Goal: Task Accomplishment & Management: Complete application form

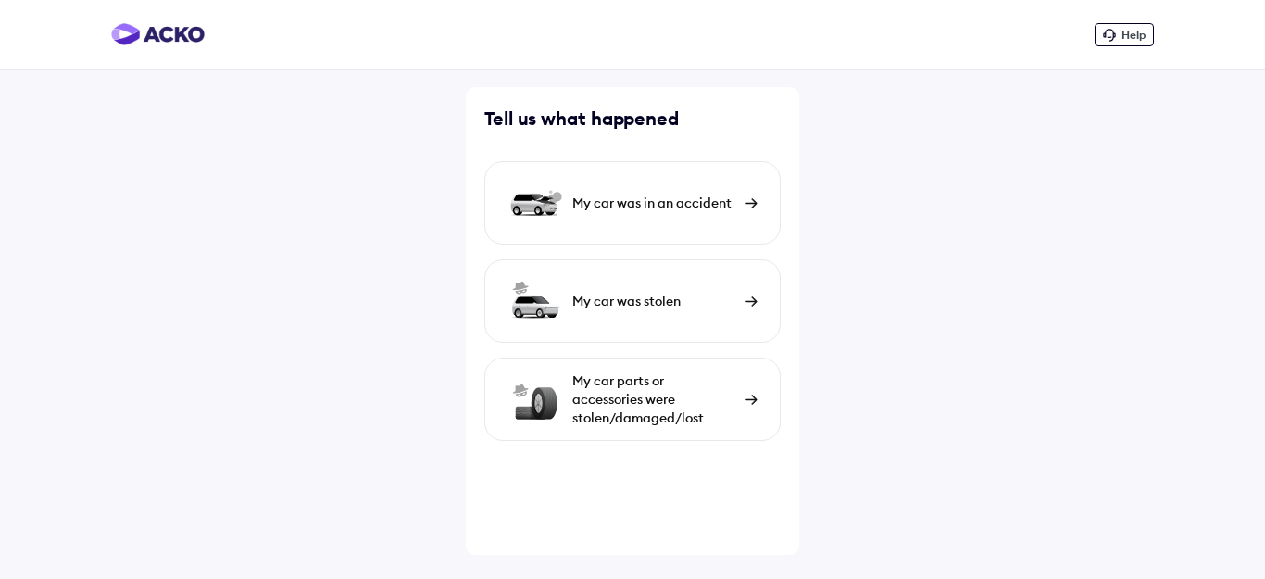
click at [679, 197] on div "My car was in an accident" at bounding box center [654, 203] width 164 height 19
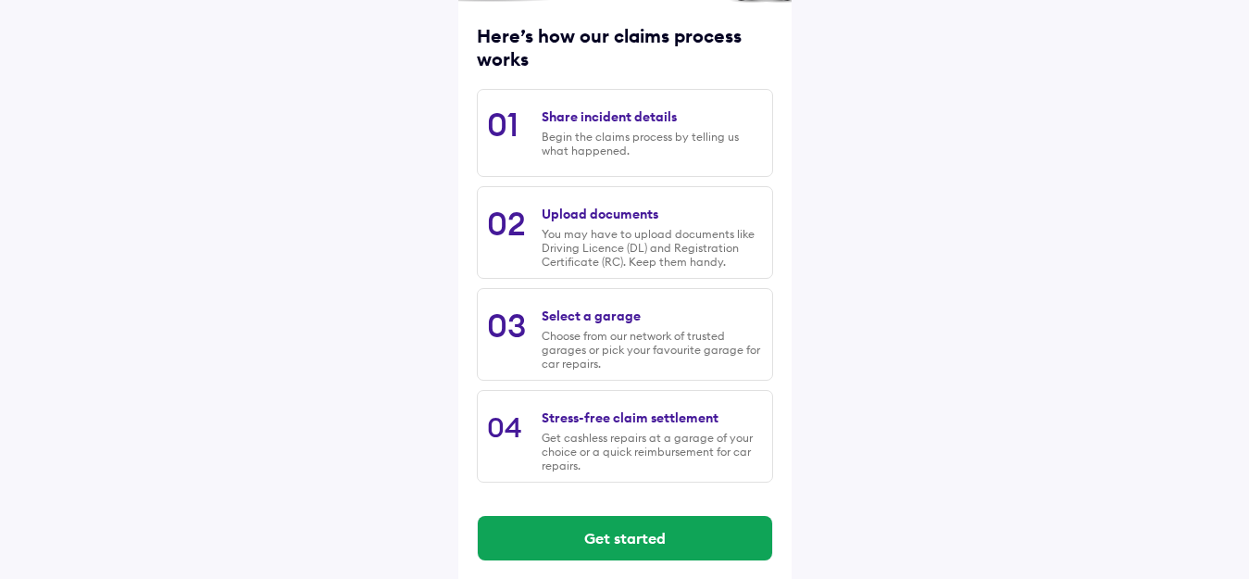
scroll to position [251, 0]
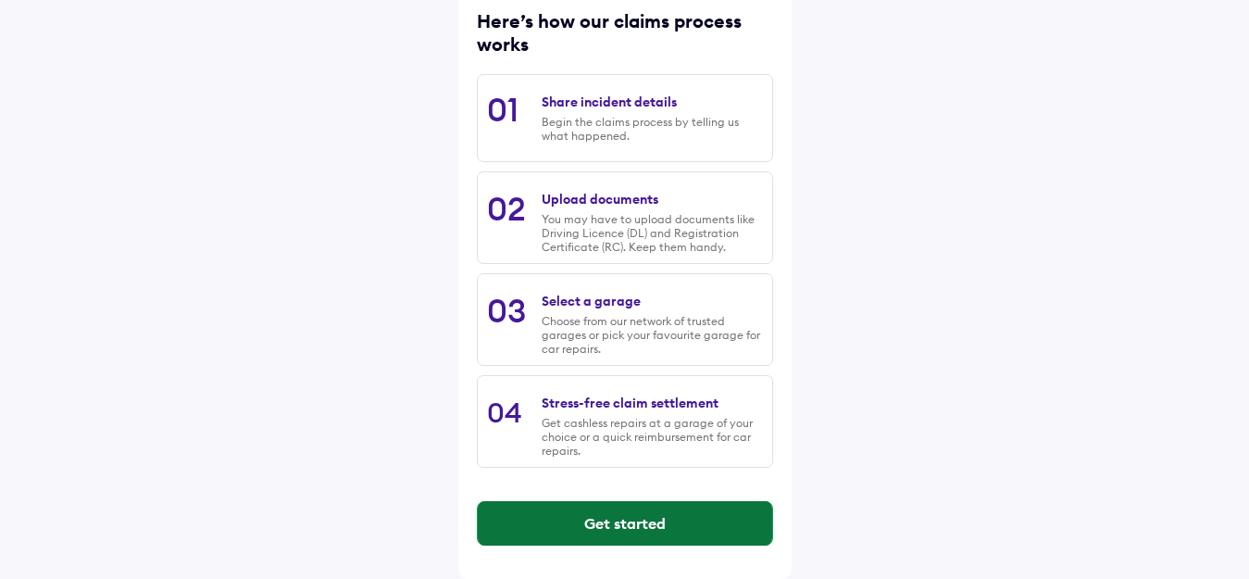
click at [640, 521] on button "Get started" at bounding box center [625, 523] width 295 height 44
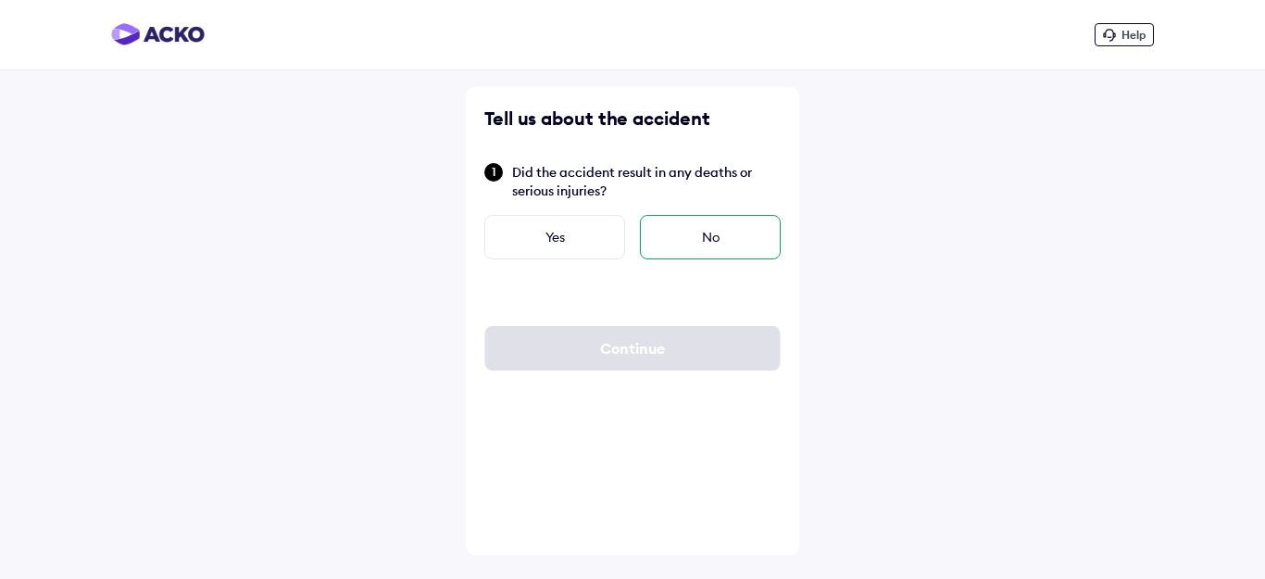
click at [700, 233] on div "No" at bounding box center [710, 237] width 141 height 44
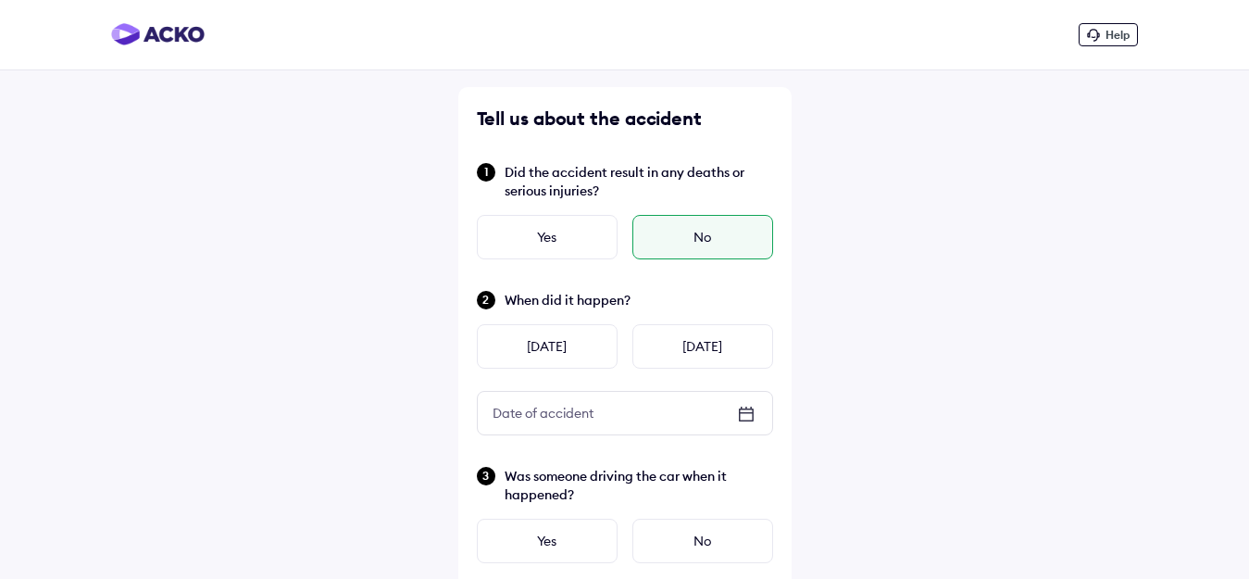
click at [751, 408] on icon at bounding box center [751, 408] width 2 height 3
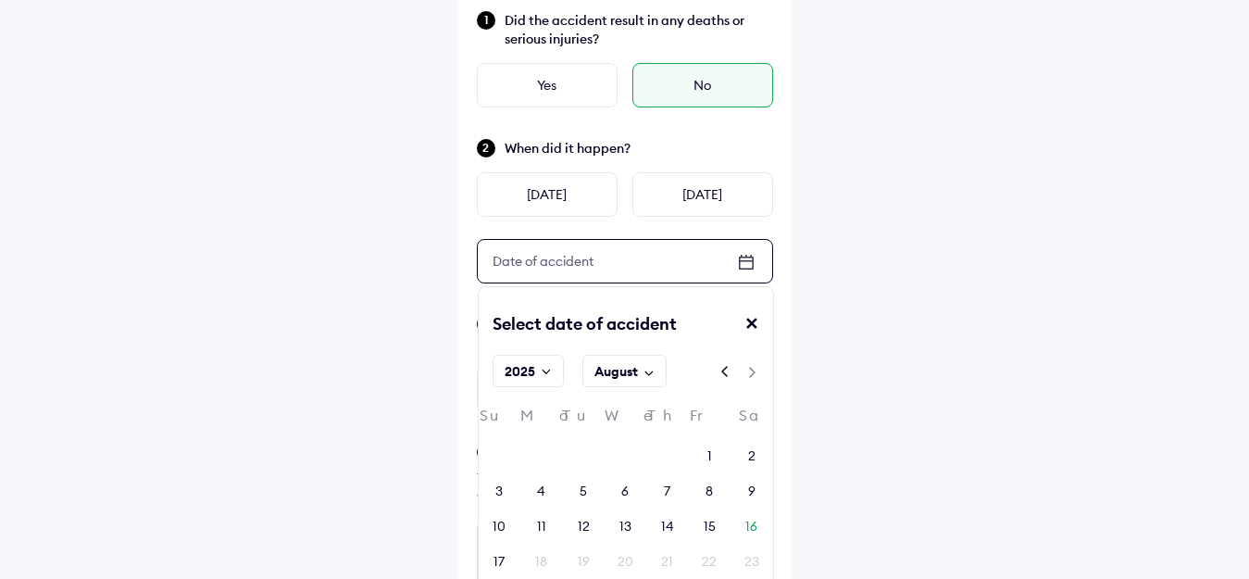
scroll to position [185, 0]
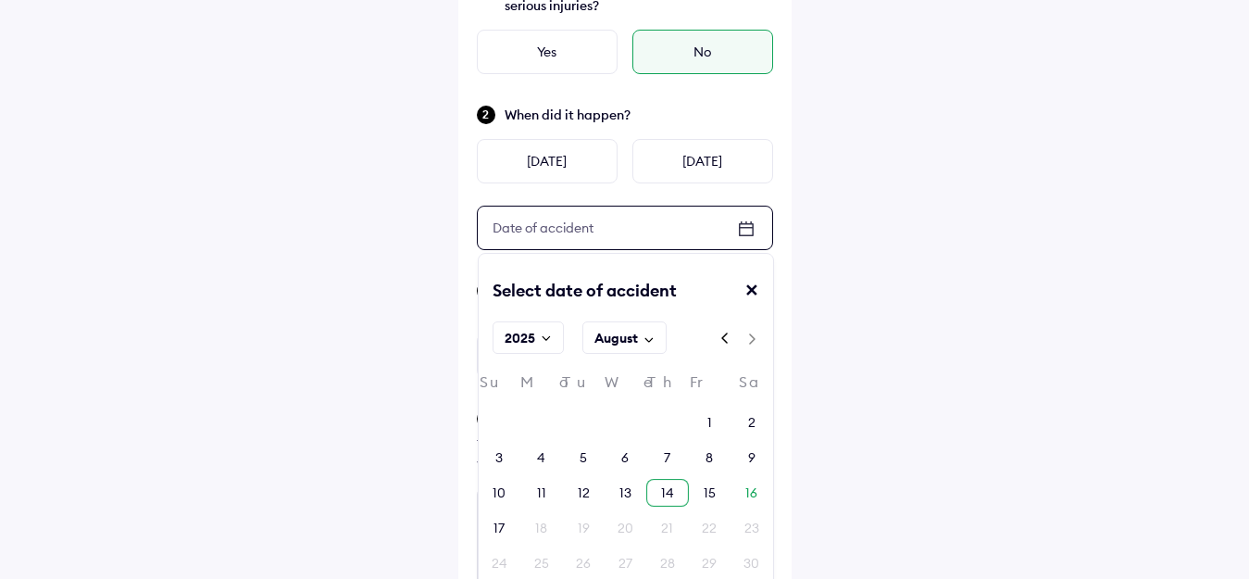
click at [663, 497] on div "14" at bounding box center [667, 492] width 13 height 19
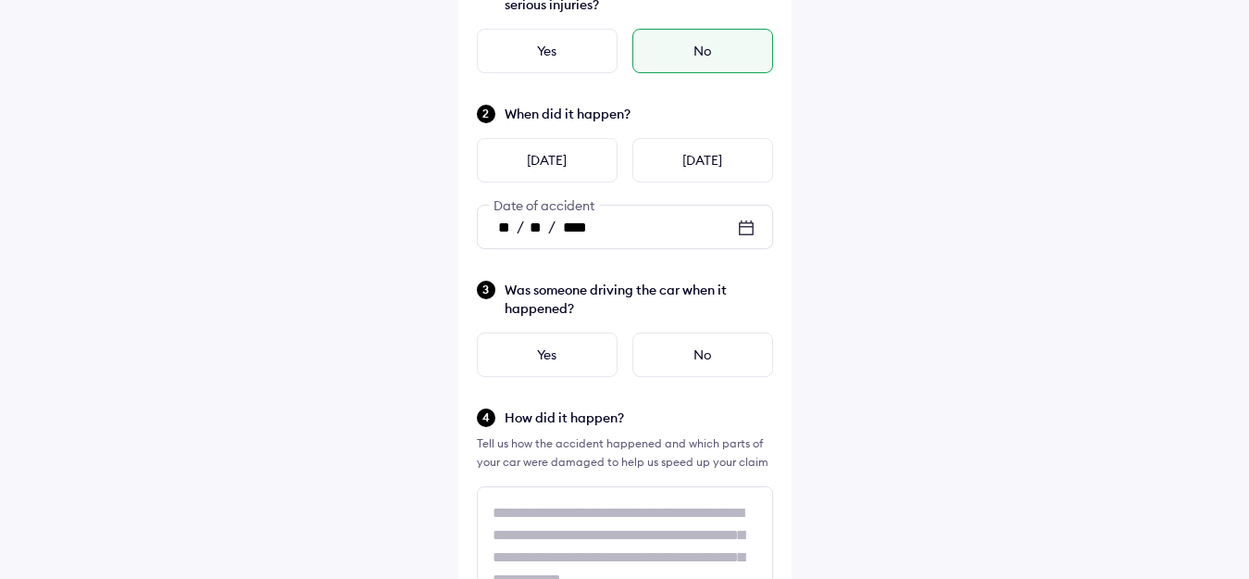
scroll to position [278, 0]
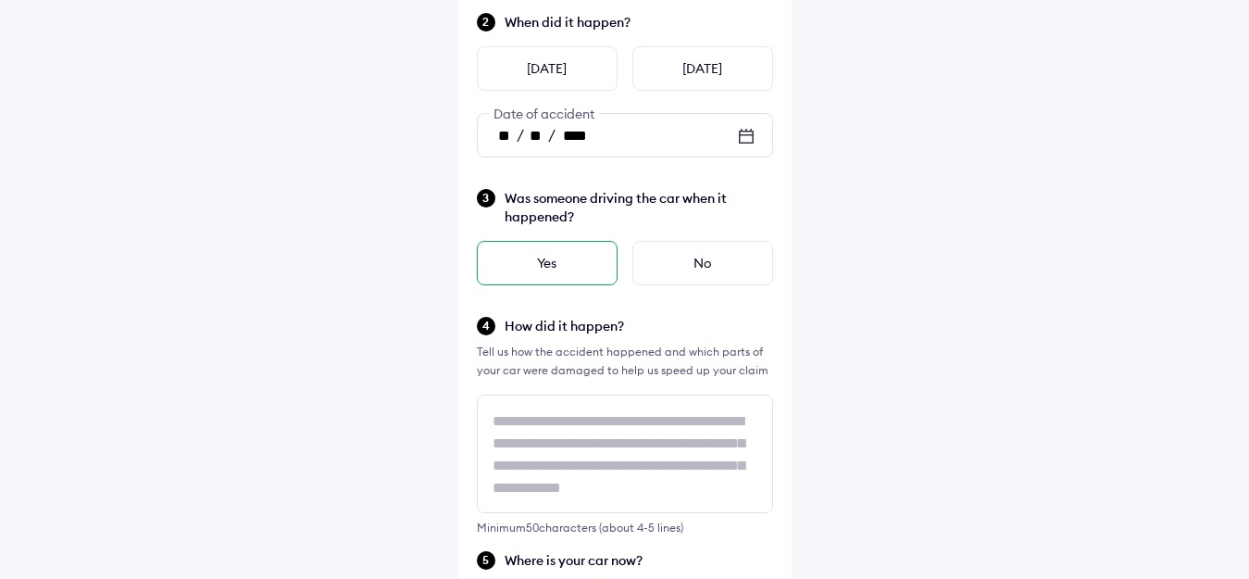
click at [555, 255] on div "Yes" at bounding box center [547, 263] width 141 height 44
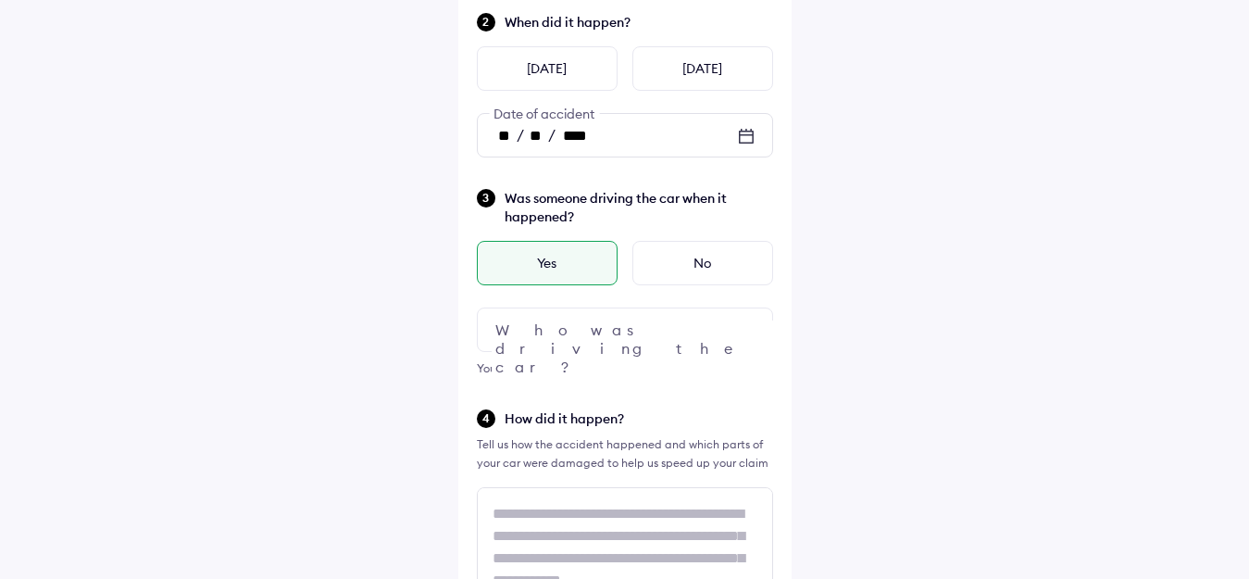
click at [705, 329] on div at bounding box center [625, 329] width 296 height 44
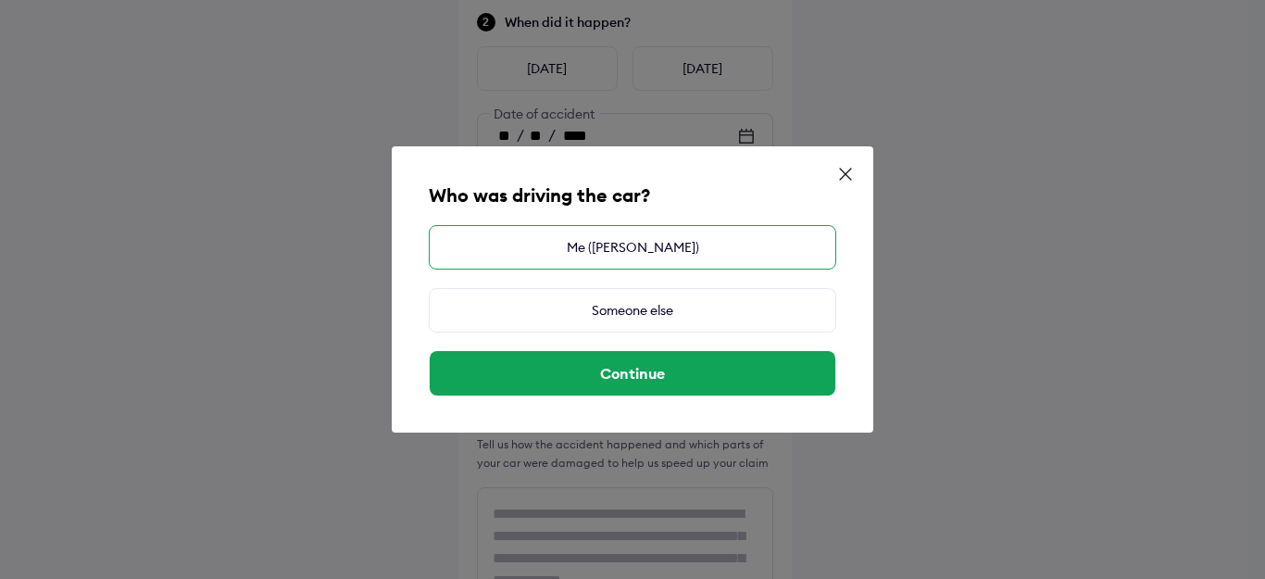
click at [624, 243] on div "Me ([PERSON_NAME])" at bounding box center [633, 247] width 408 height 44
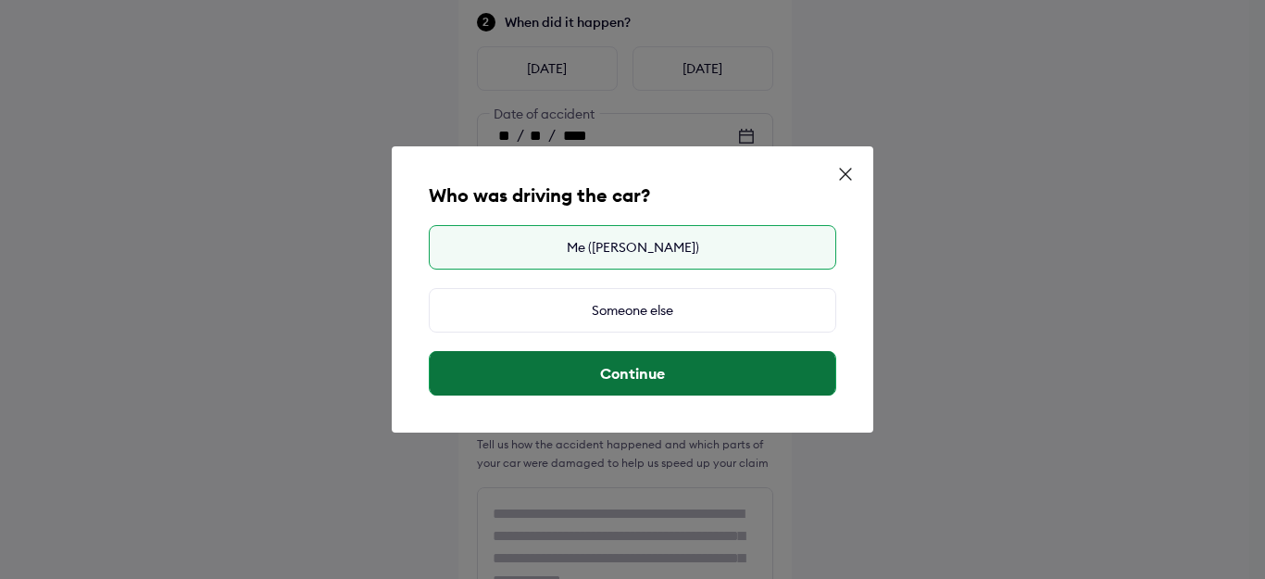
click at [658, 369] on button "Continue" at bounding box center [633, 373] width 406 height 44
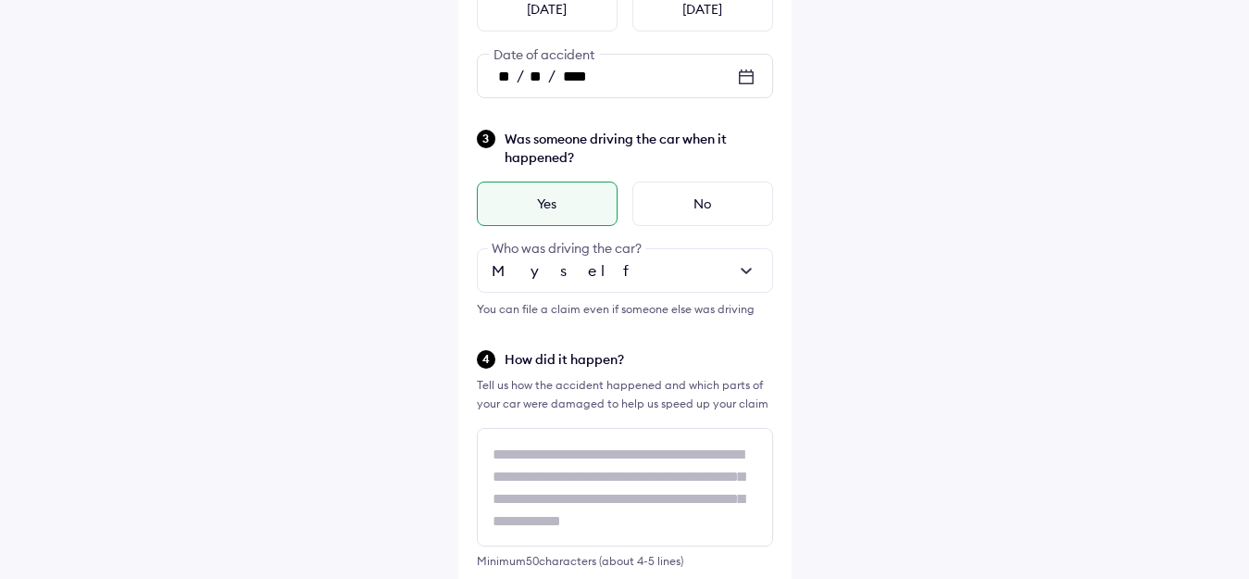
scroll to position [370, 0]
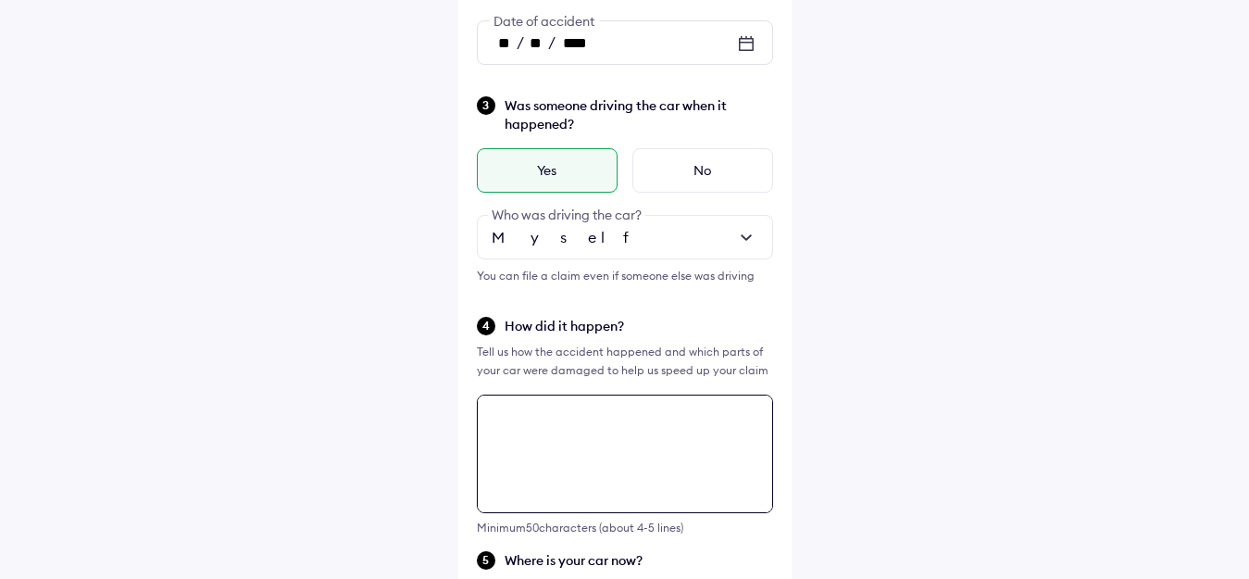
click at [519, 422] on textarea at bounding box center [625, 454] width 296 height 119
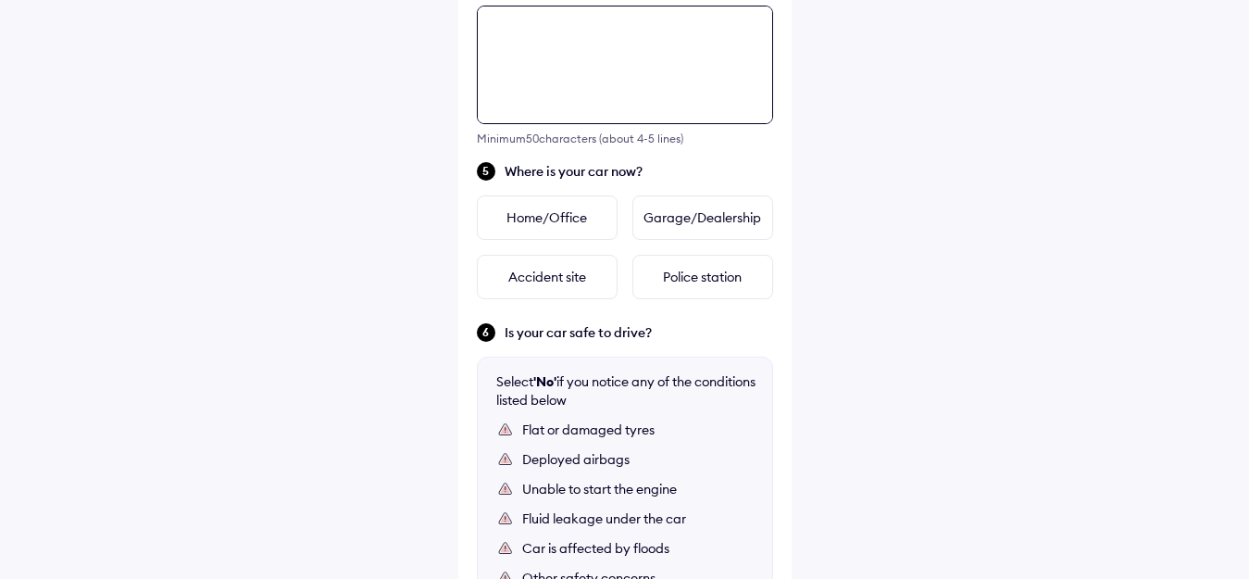
scroll to position [765, 0]
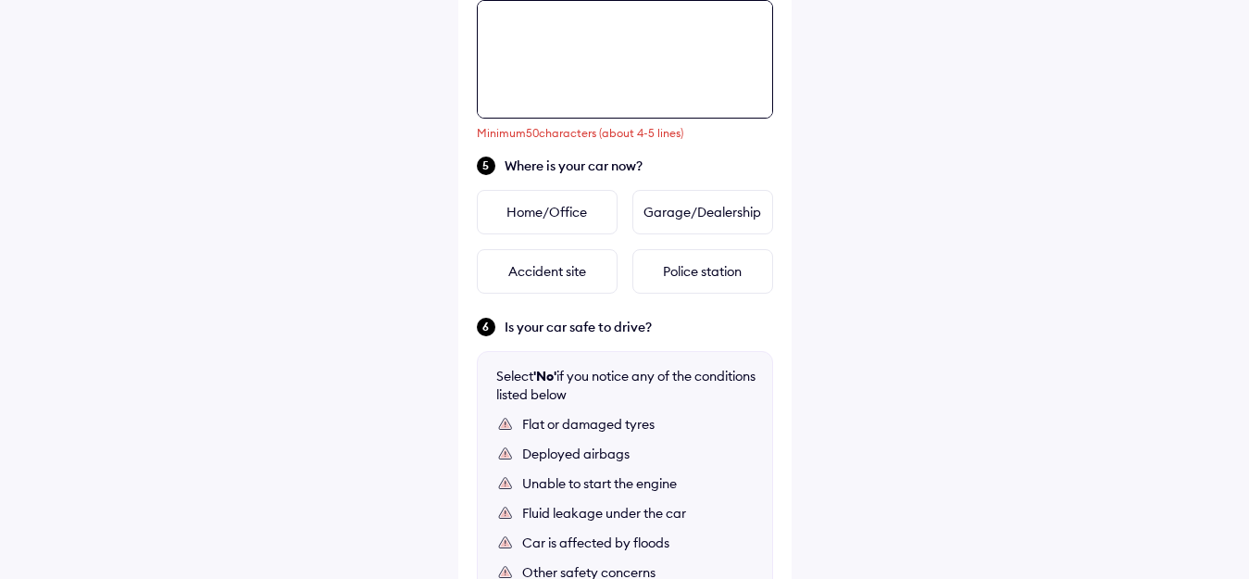
paste textarea "**********"
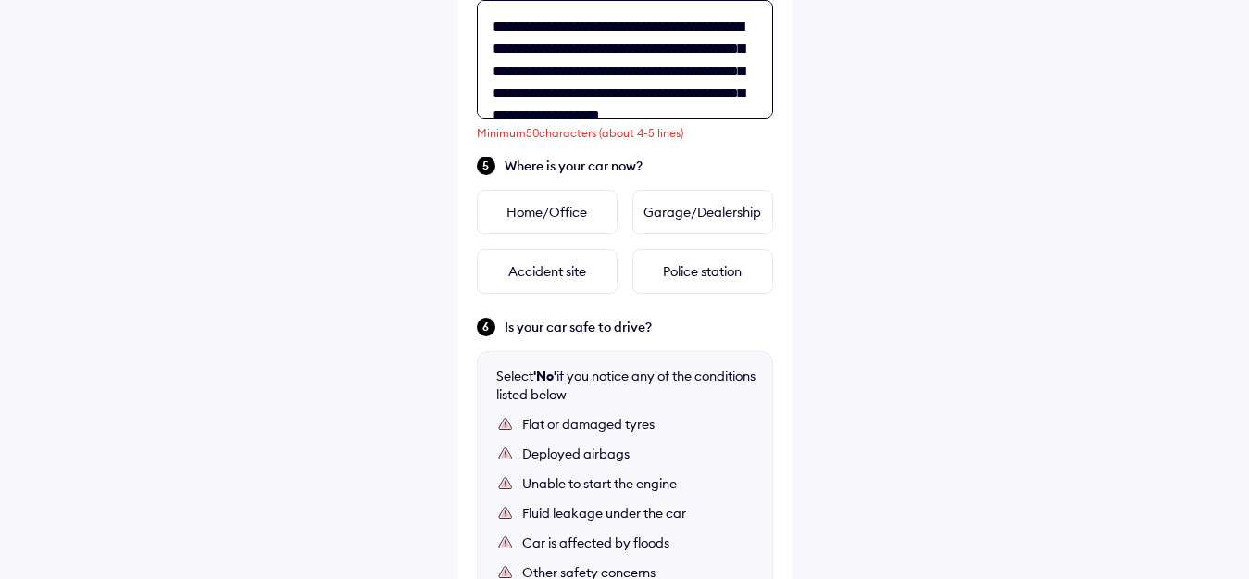
scroll to position [7, 0]
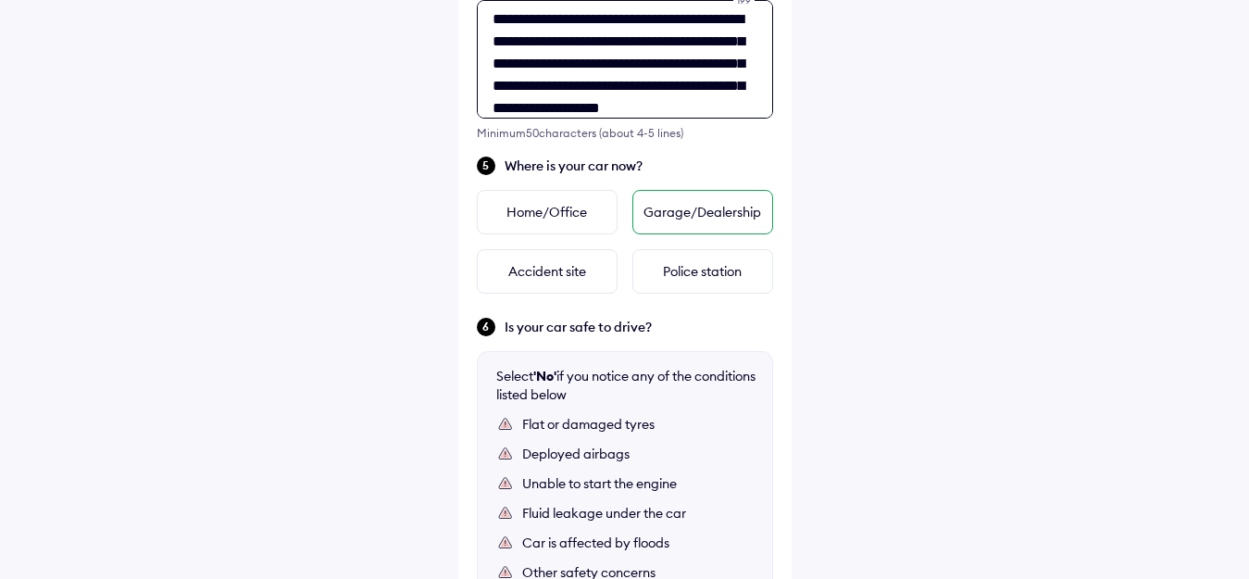
type textarea "**********"
click at [715, 214] on div "Garage/Dealership" at bounding box center [703, 212] width 141 height 44
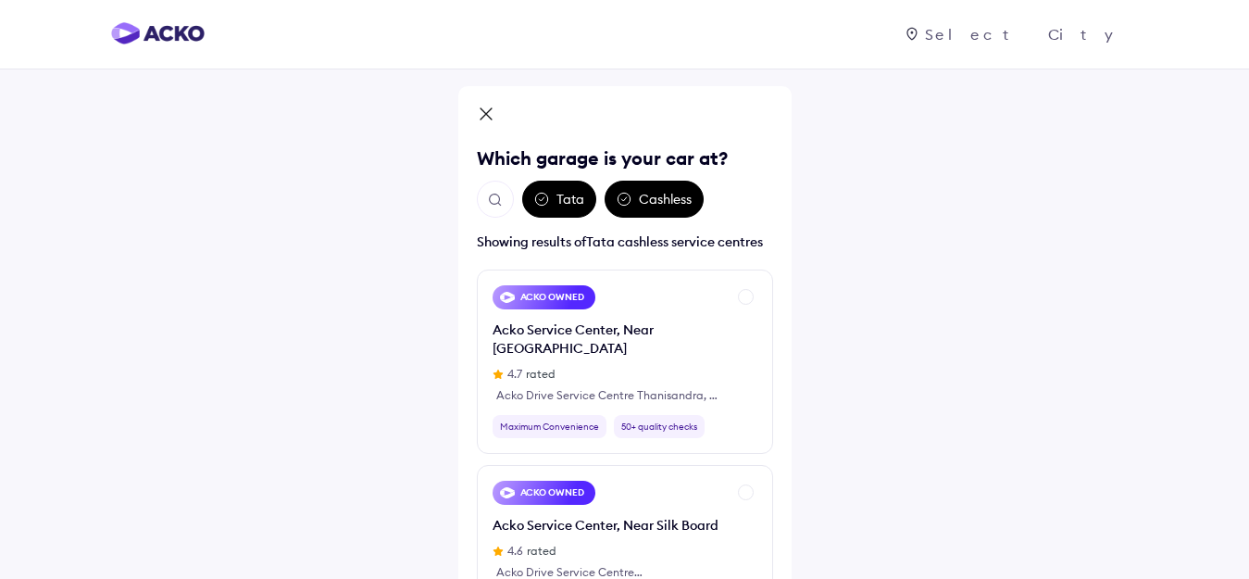
scroll to position [0, 0]
click at [672, 195] on div "Cashless" at bounding box center [654, 200] width 99 height 37
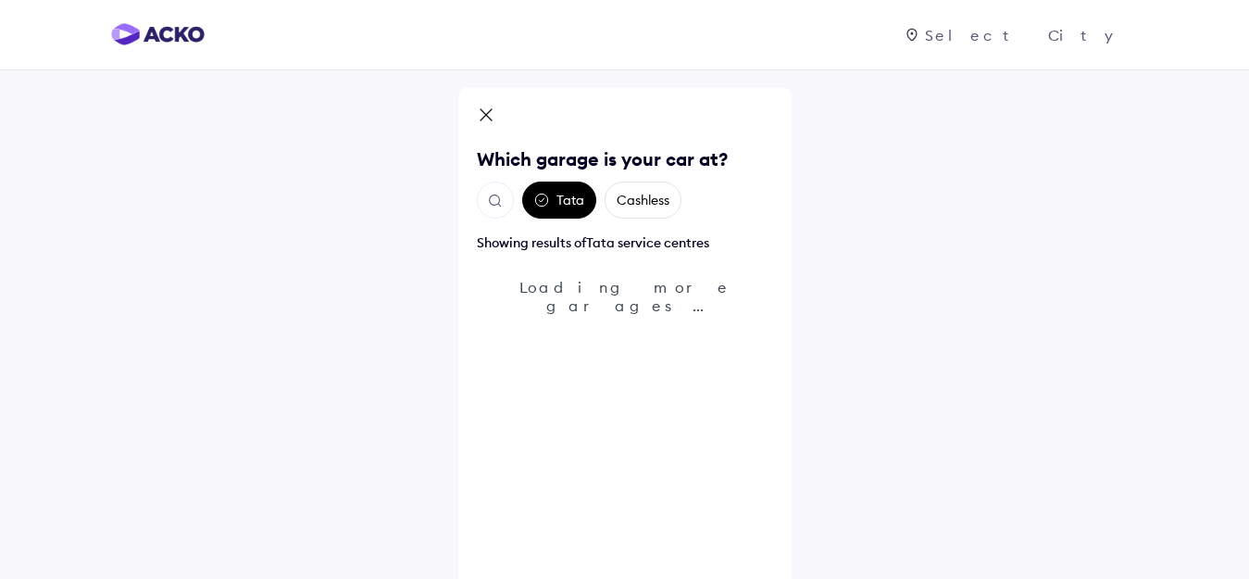
click at [672, 195] on div "Cashless" at bounding box center [643, 200] width 77 height 37
click at [545, 202] on icon at bounding box center [541, 200] width 15 height 15
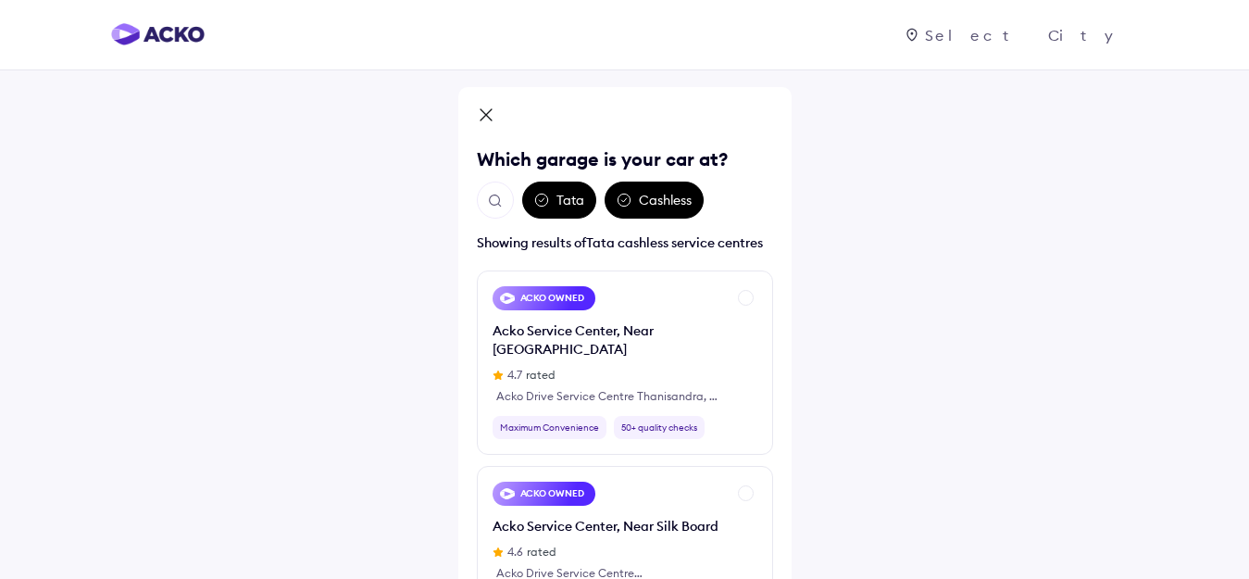
click at [485, 113] on icon at bounding box center [486, 117] width 19 height 22
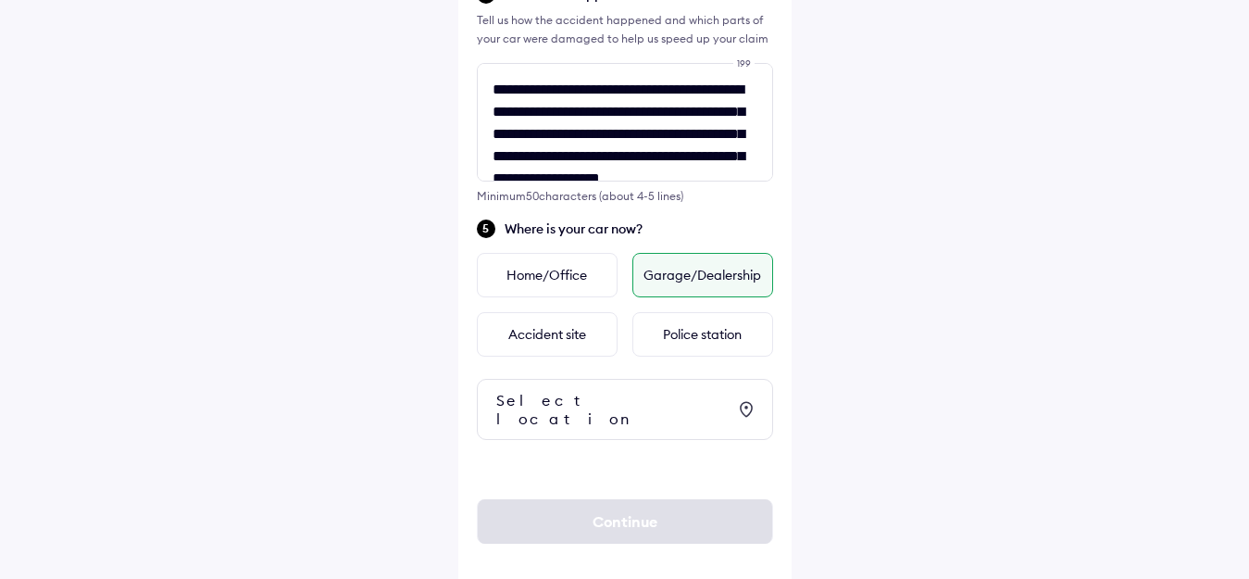
scroll to position [708, 0]
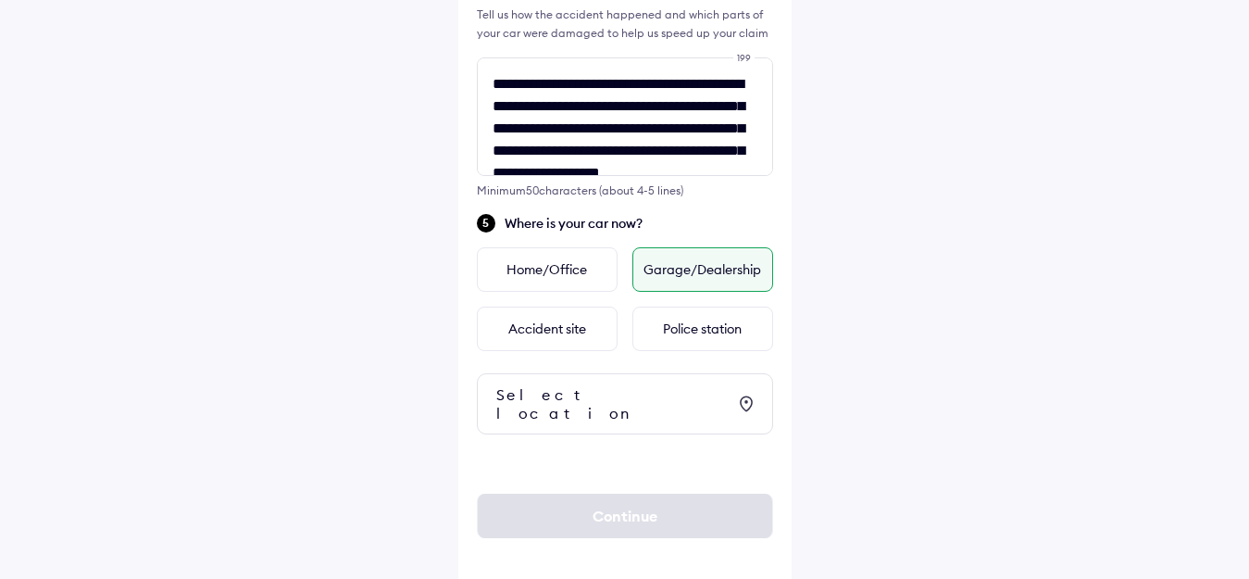
click at [602, 391] on div "Select location" at bounding box center [611, 403] width 230 height 37
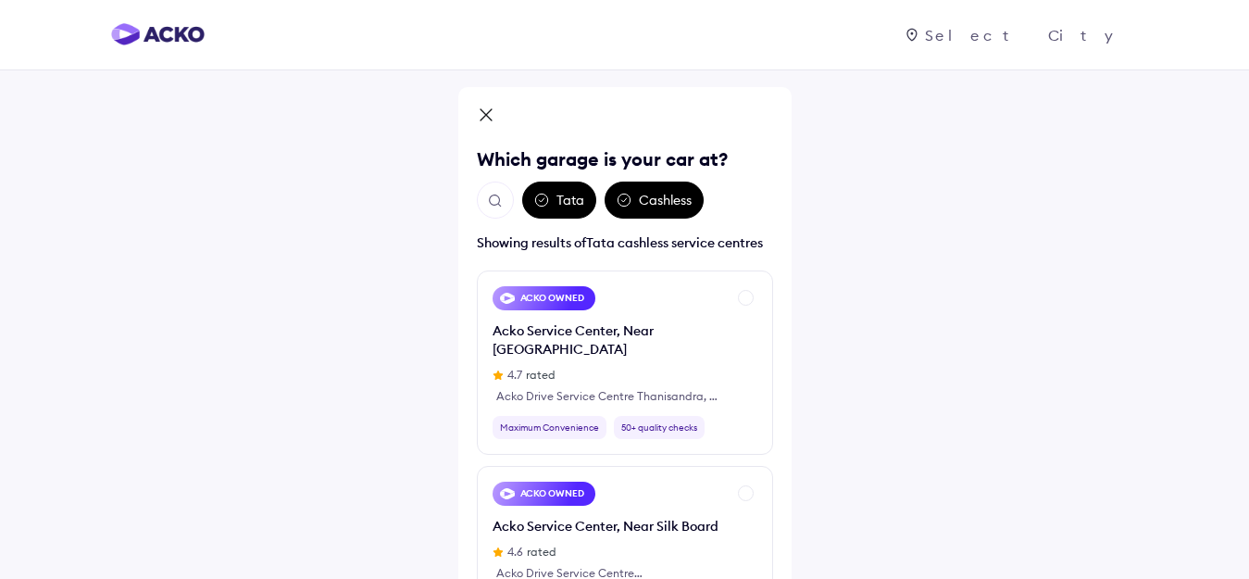
click at [496, 198] on img "Open search" at bounding box center [495, 201] width 17 height 17
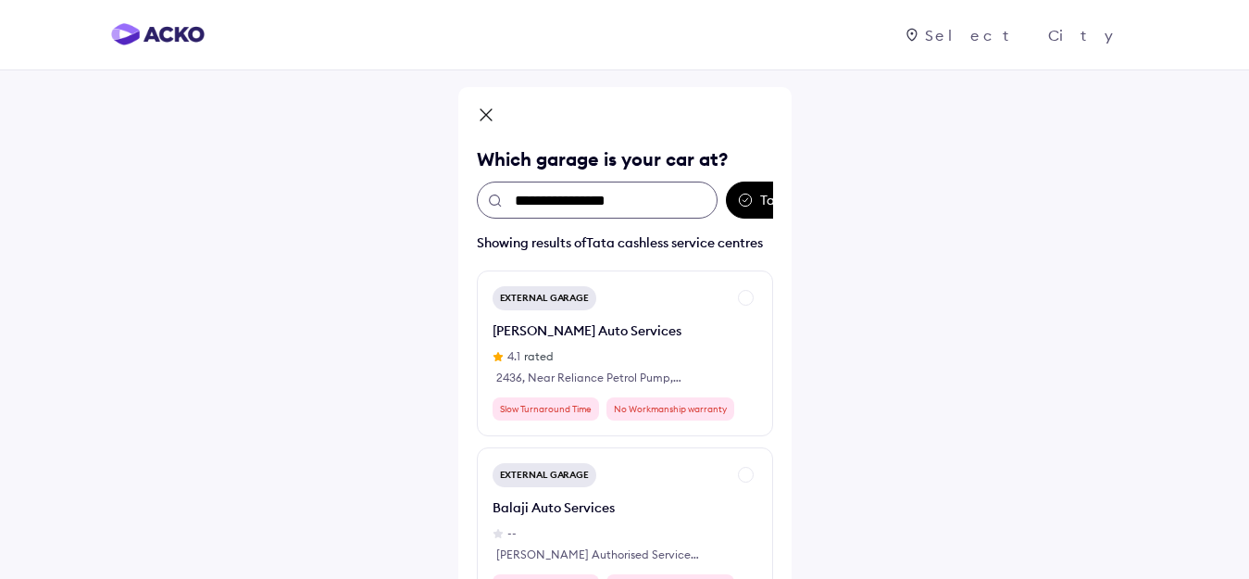
drag, startPoint x: 545, startPoint y: 204, endPoint x: 552, endPoint y: 215, distance: 13.4
click at [545, 204] on input "**********" at bounding box center [597, 200] width 241 height 37
click at [578, 201] on input "**********" at bounding box center [597, 200] width 241 height 37
type input "**********"
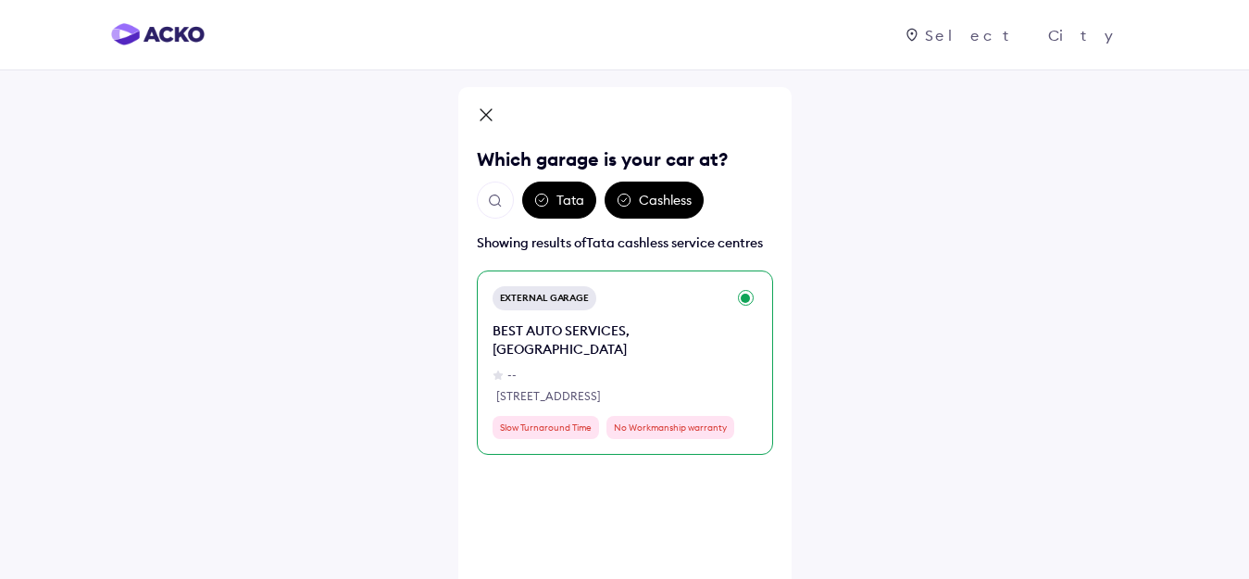
click at [580, 336] on div "BEST AUTO SERVICES, [GEOGRAPHIC_DATA]" at bounding box center [609, 339] width 233 height 37
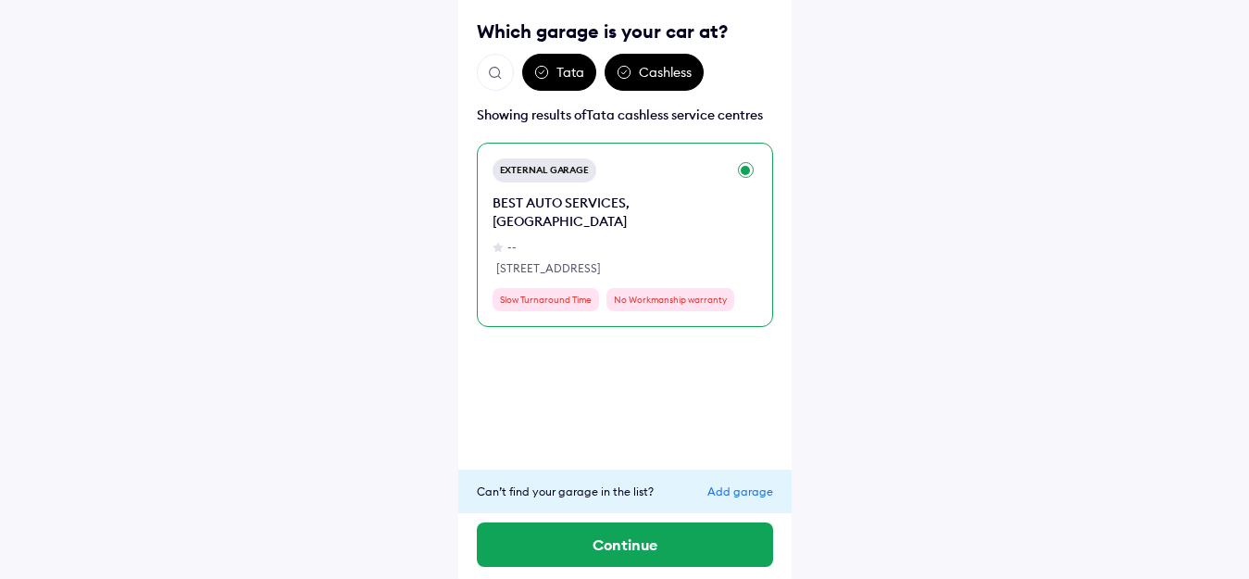
scroll to position [134, 0]
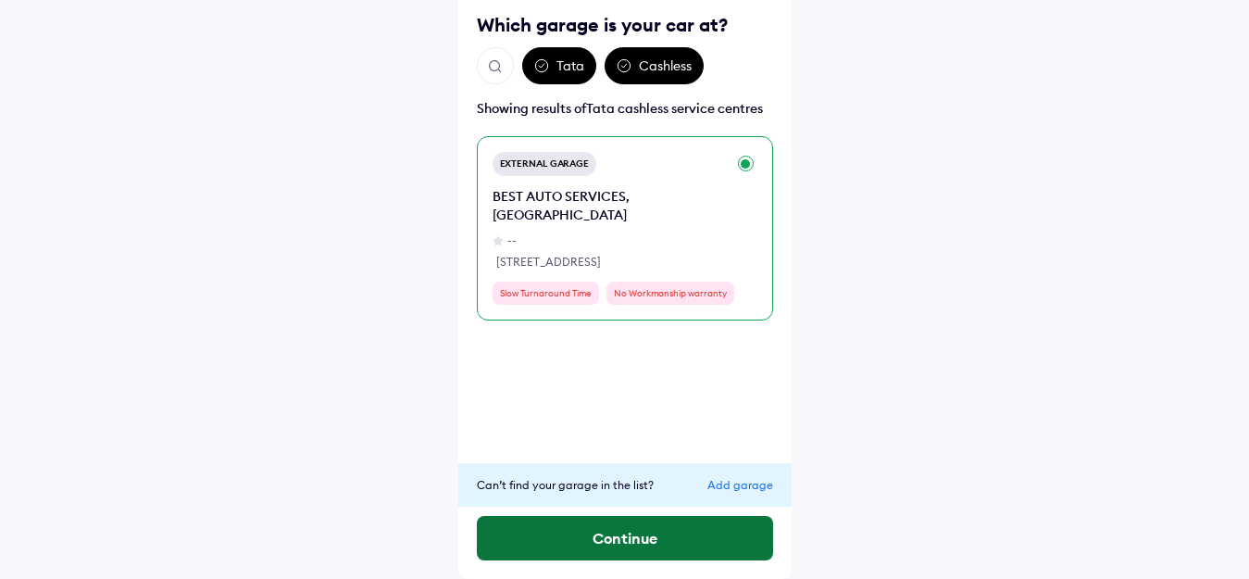
click at [641, 536] on button "Continue" at bounding box center [625, 538] width 296 height 44
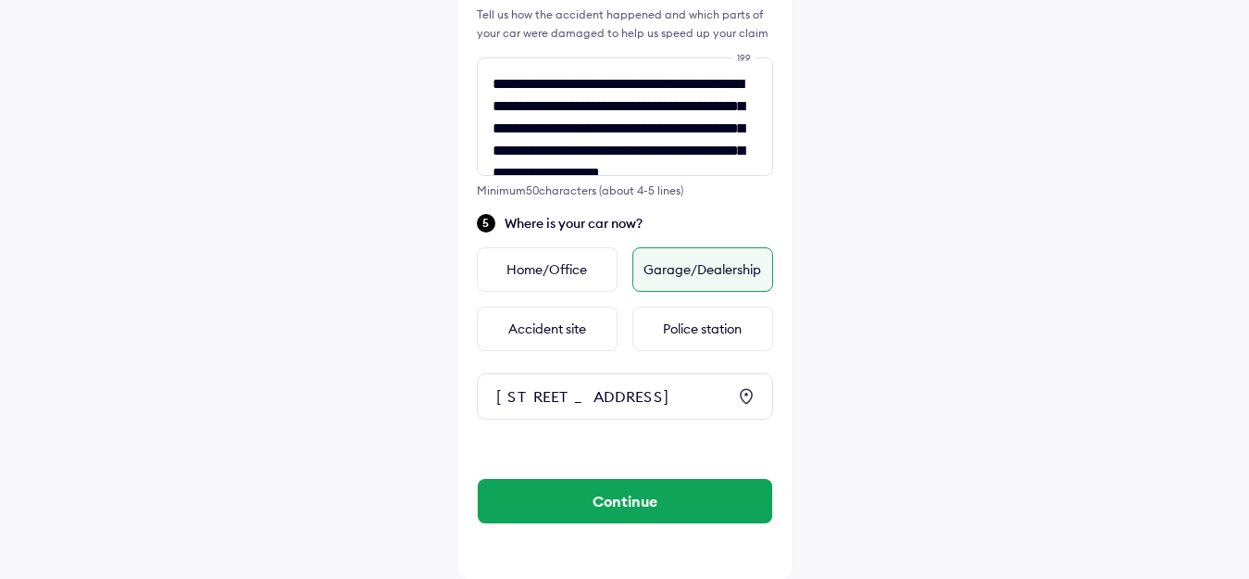
scroll to position [722, 0]
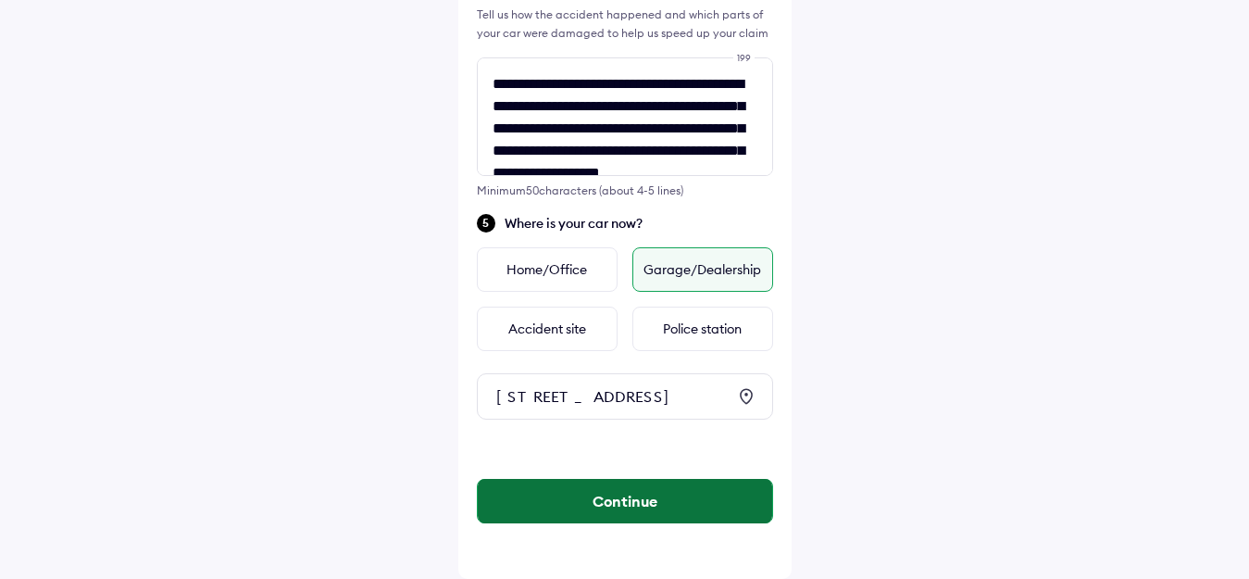
click at [626, 499] on button "Continue" at bounding box center [625, 501] width 295 height 44
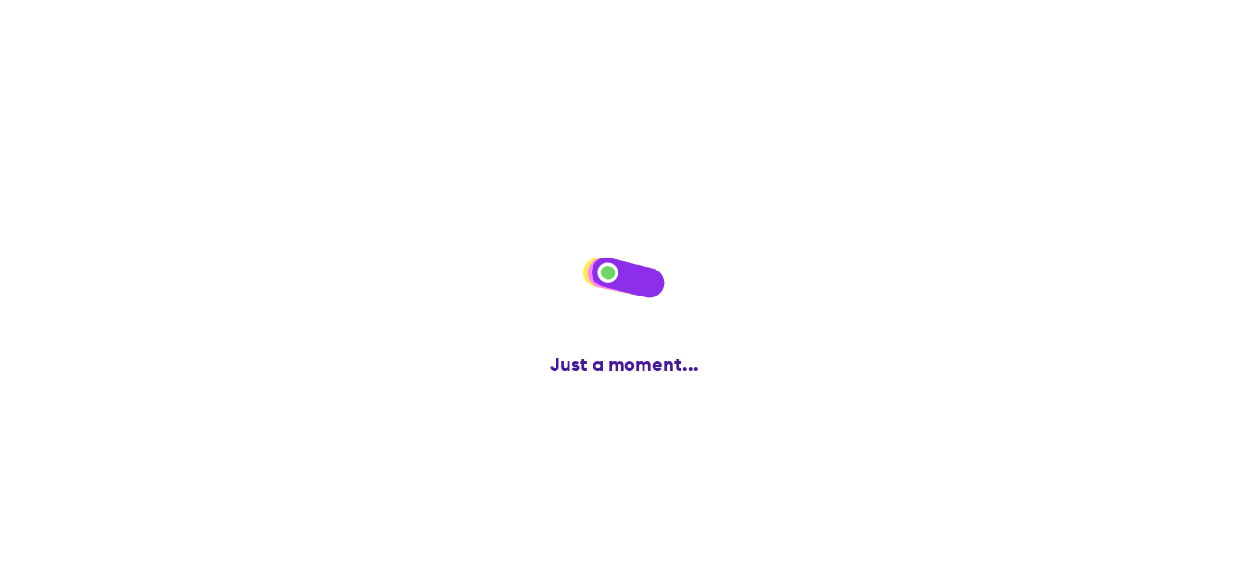
scroll to position [0, 0]
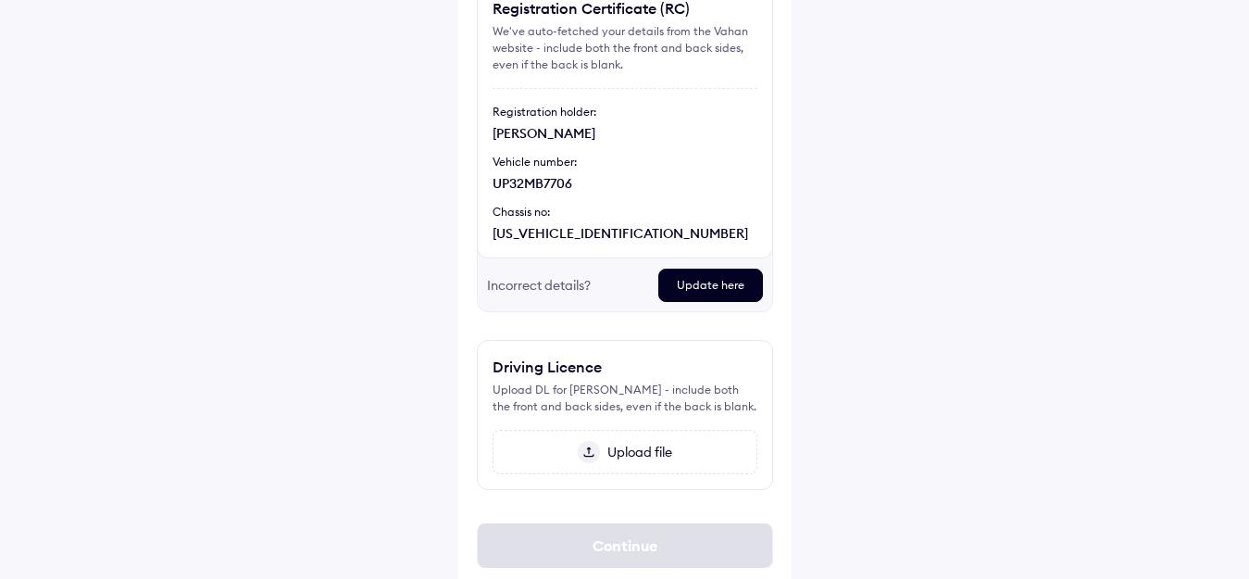
scroll to position [93, 0]
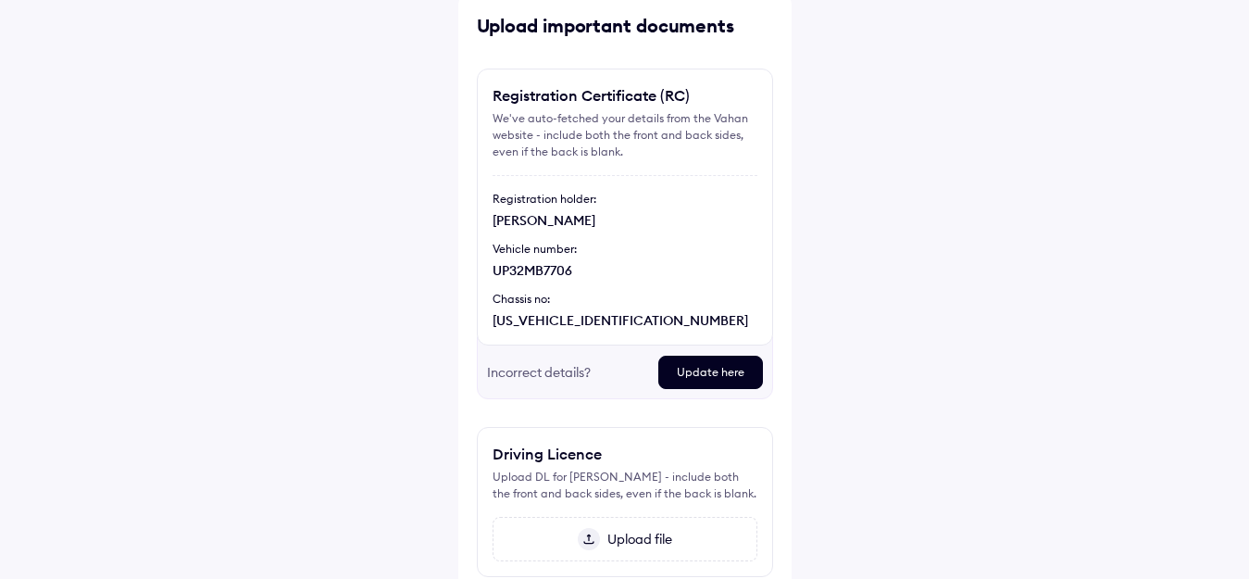
click at [719, 367] on div "Update here" at bounding box center [710, 372] width 105 height 33
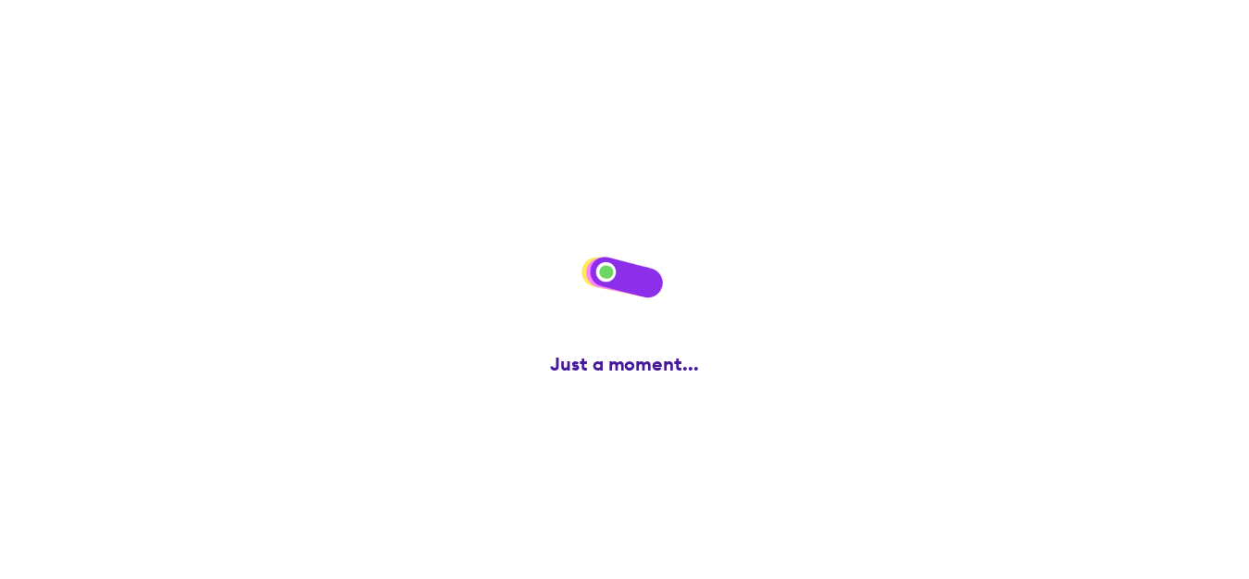
scroll to position [0, 0]
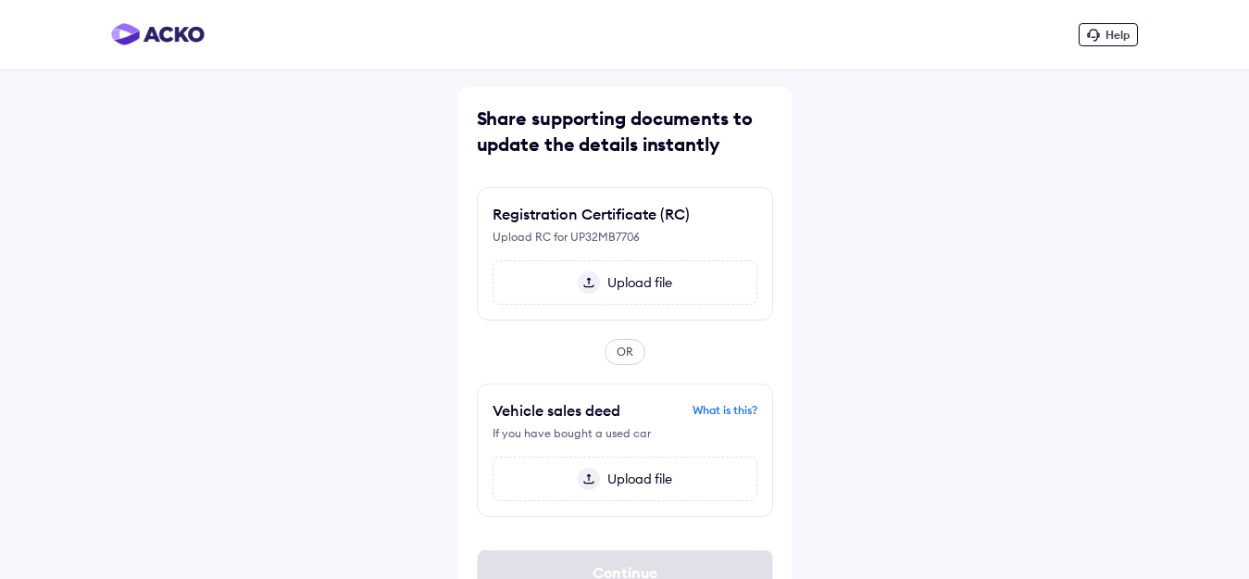
click at [608, 287] on span "Upload file" at bounding box center [636, 282] width 72 height 17
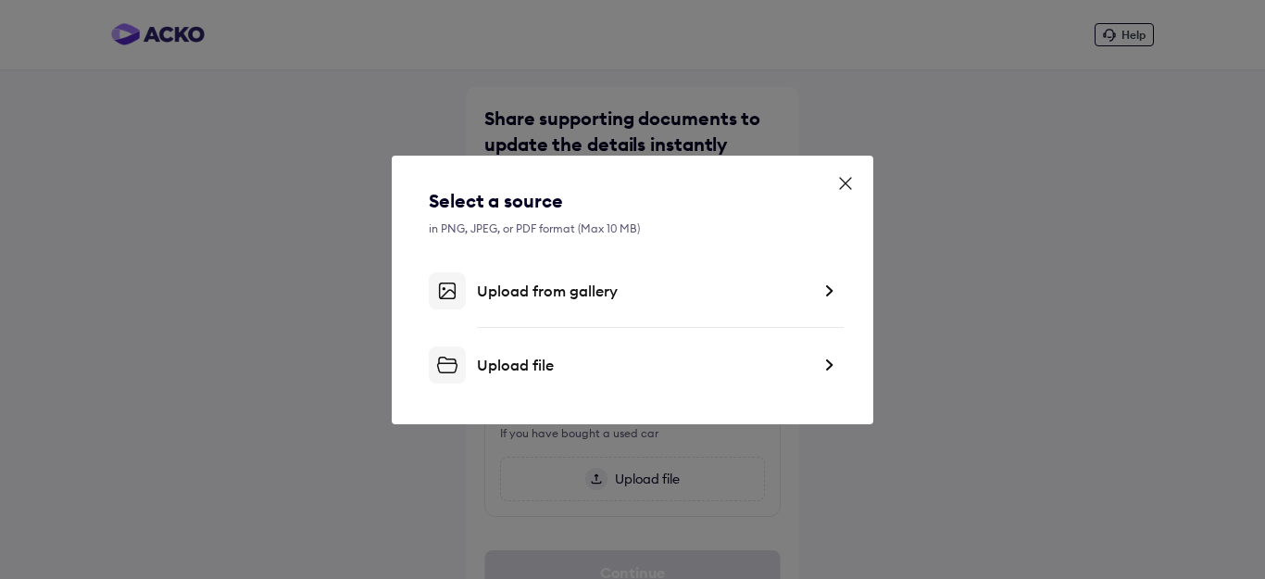
click at [532, 362] on div "Upload file" at bounding box center [643, 365] width 333 height 19
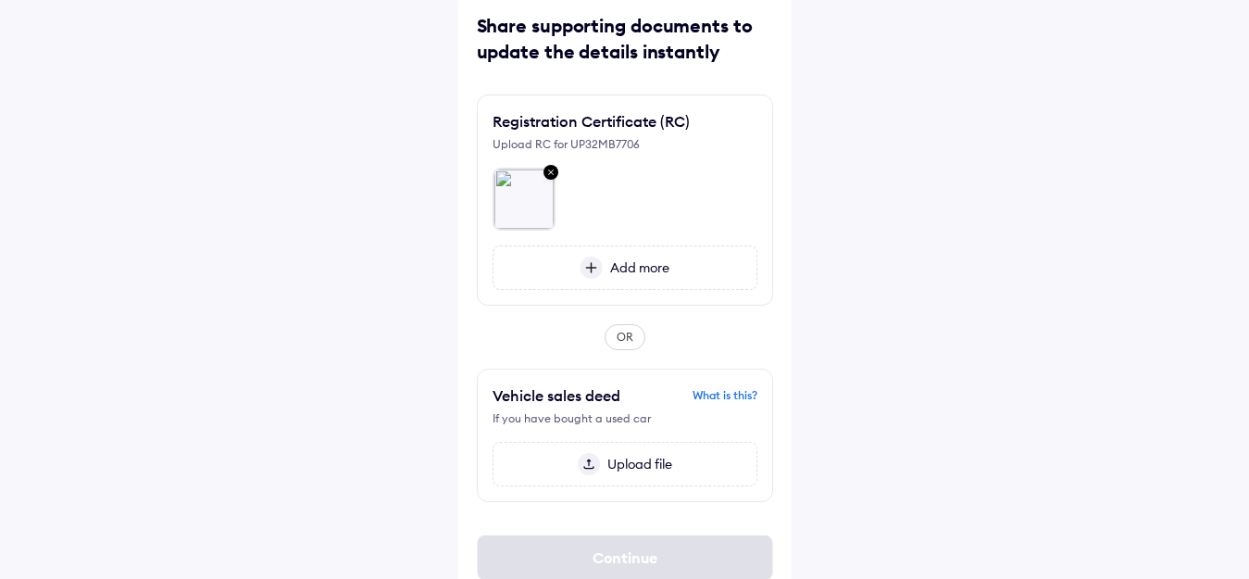
scroll to position [127, 0]
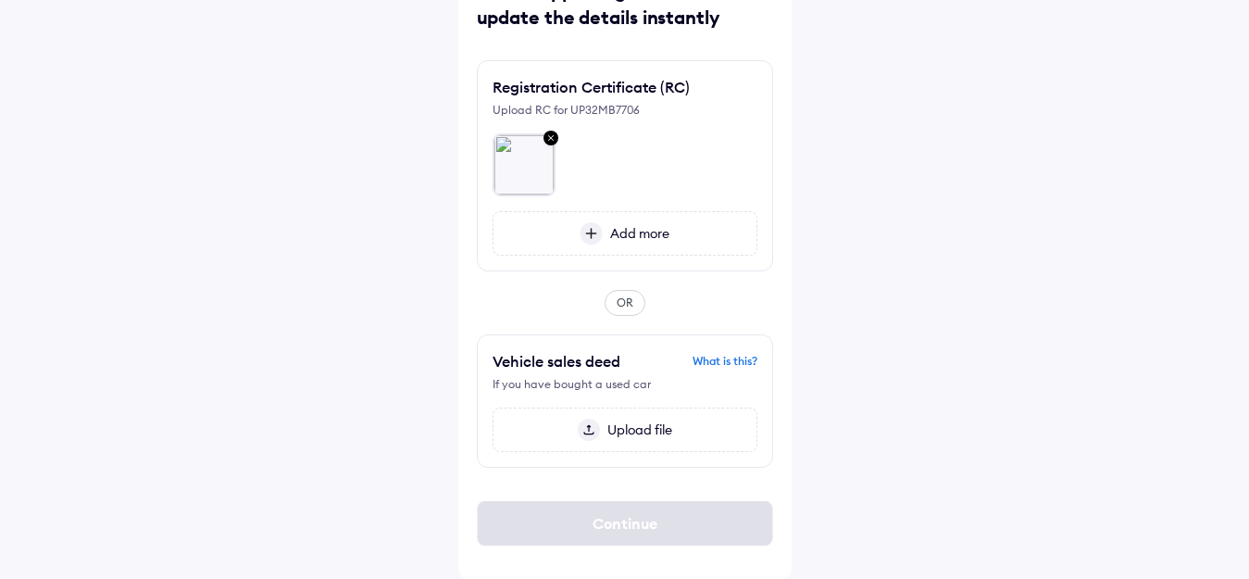
click at [727, 363] on div "What is this?" at bounding box center [725, 361] width 65 height 17
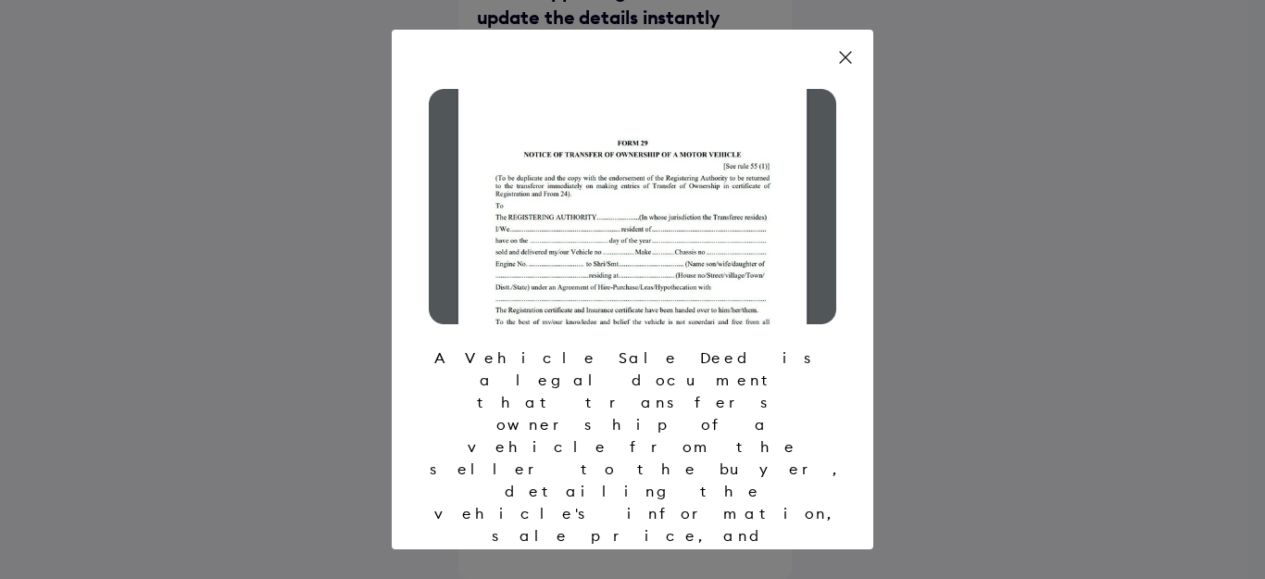
click at [844, 52] on icon at bounding box center [845, 57] width 19 height 19
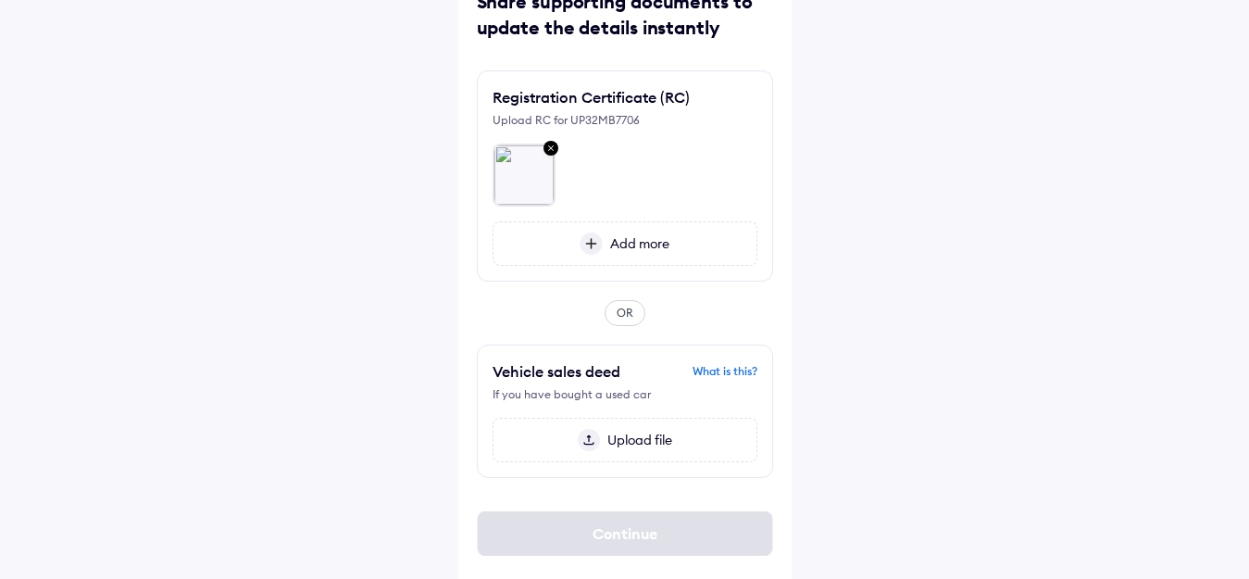
scroll to position [127, 0]
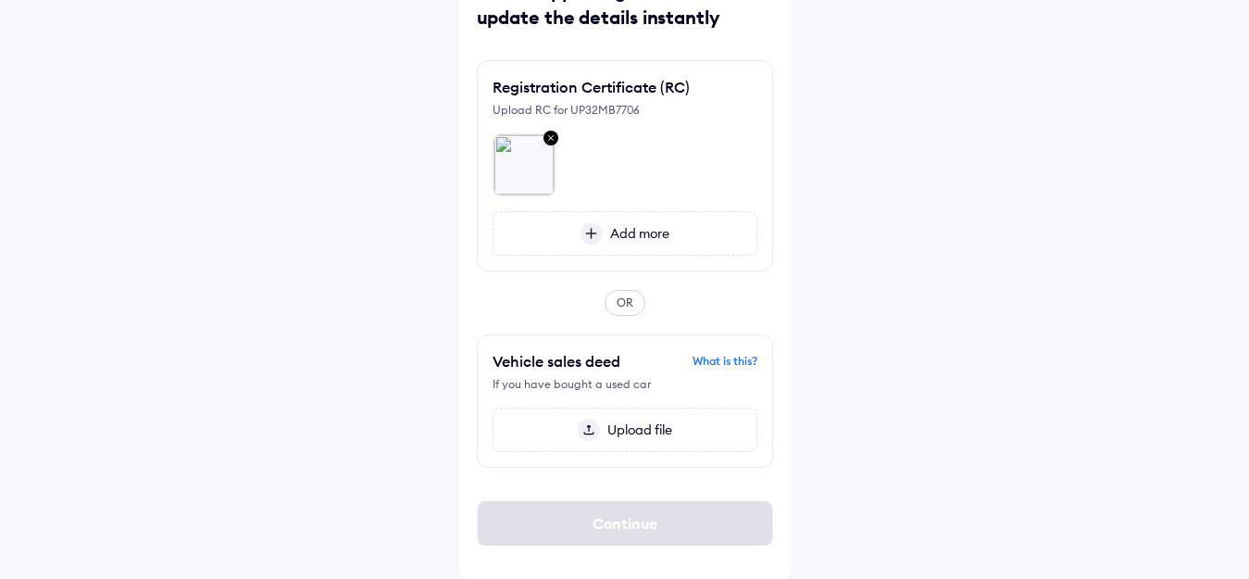
click at [614, 433] on span "Upload file" at bounding box center [636, 429] width 72 height 17
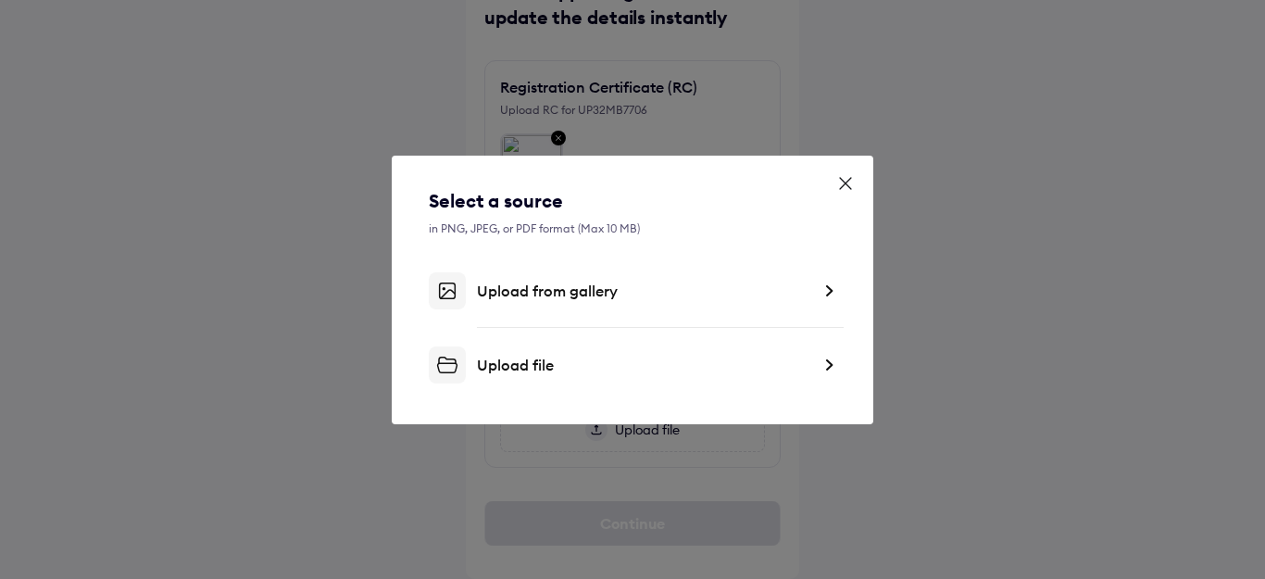
click at [545, 289] on div "Upload from gallery" at bounding box center [643, 291] width 333 height 19
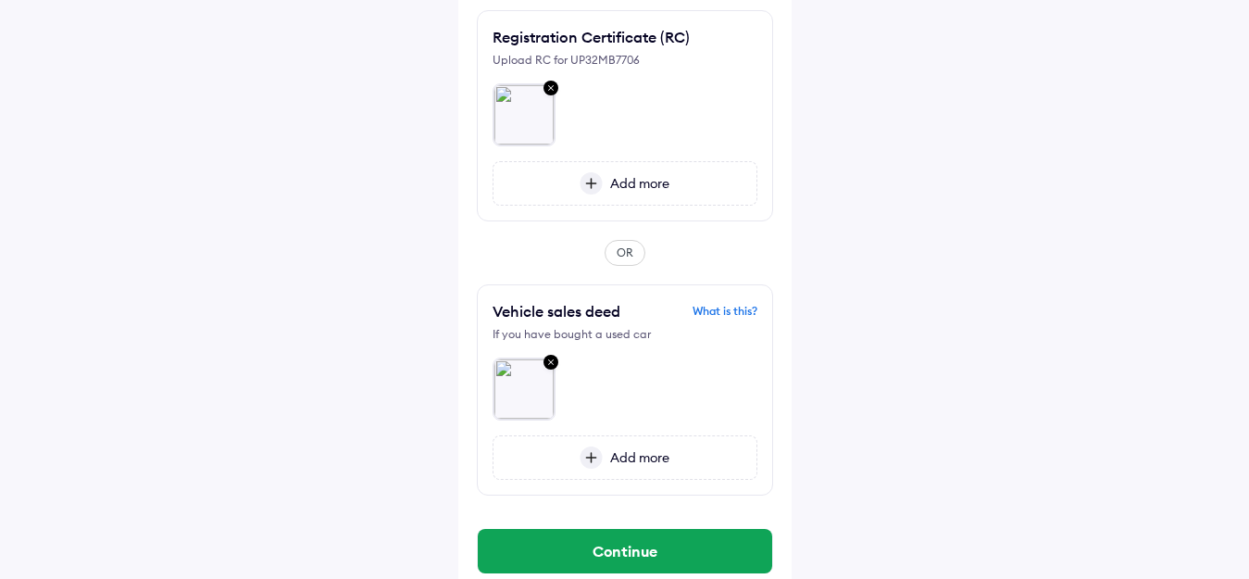
scroll to position [205, 0]
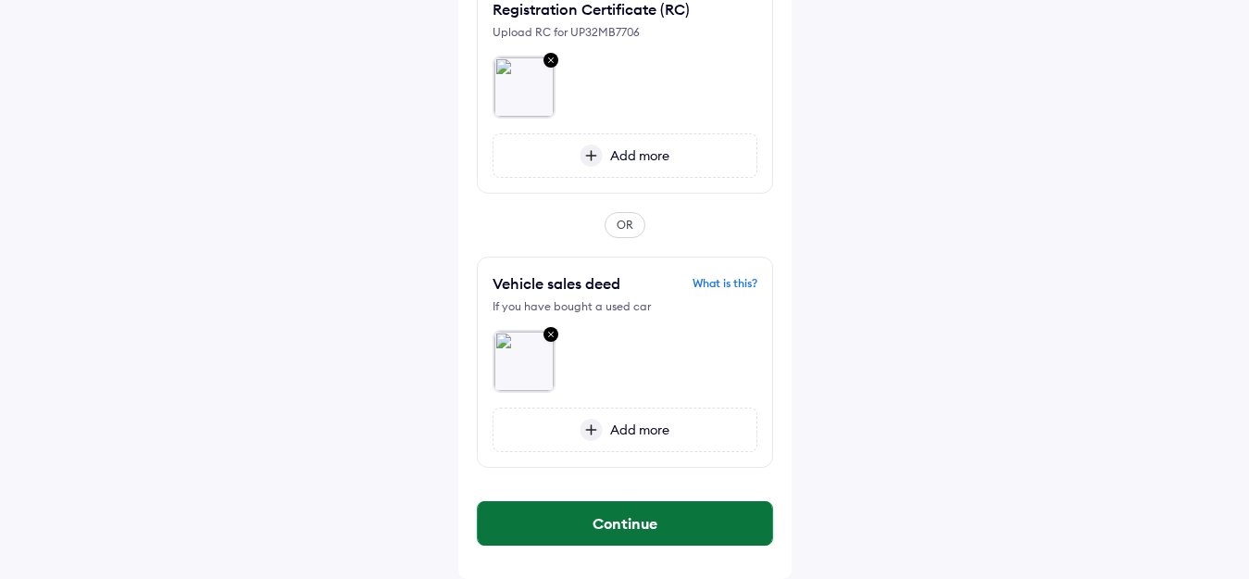
click at [657, 516] on button "Continue" at bounding box center [625, 523] width 295 height 44
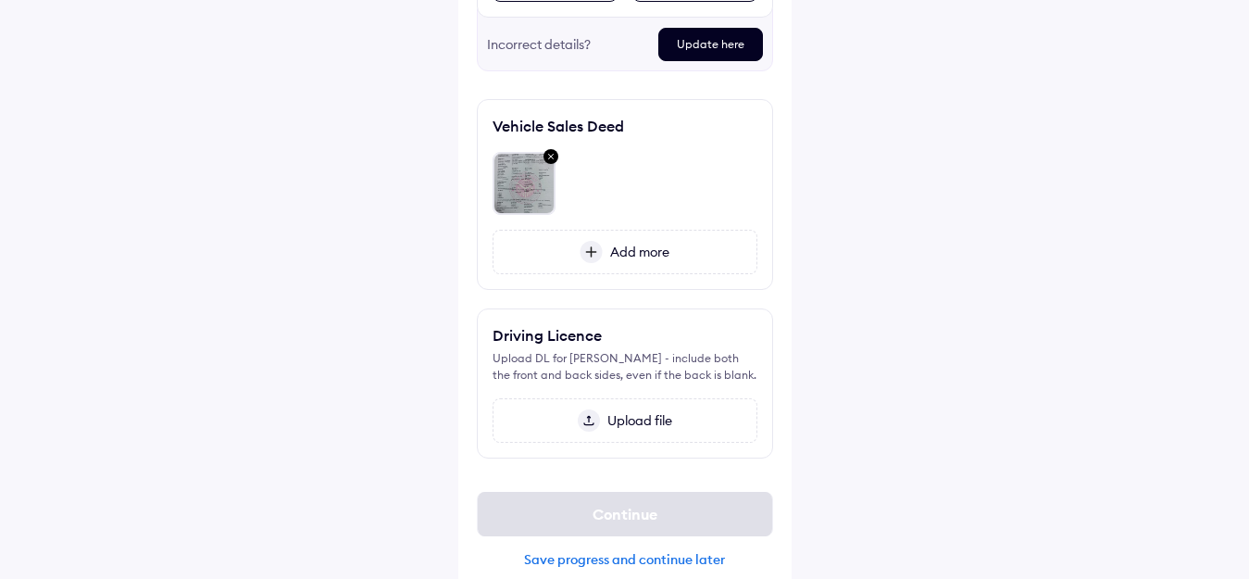
scroll to position [507, 0]
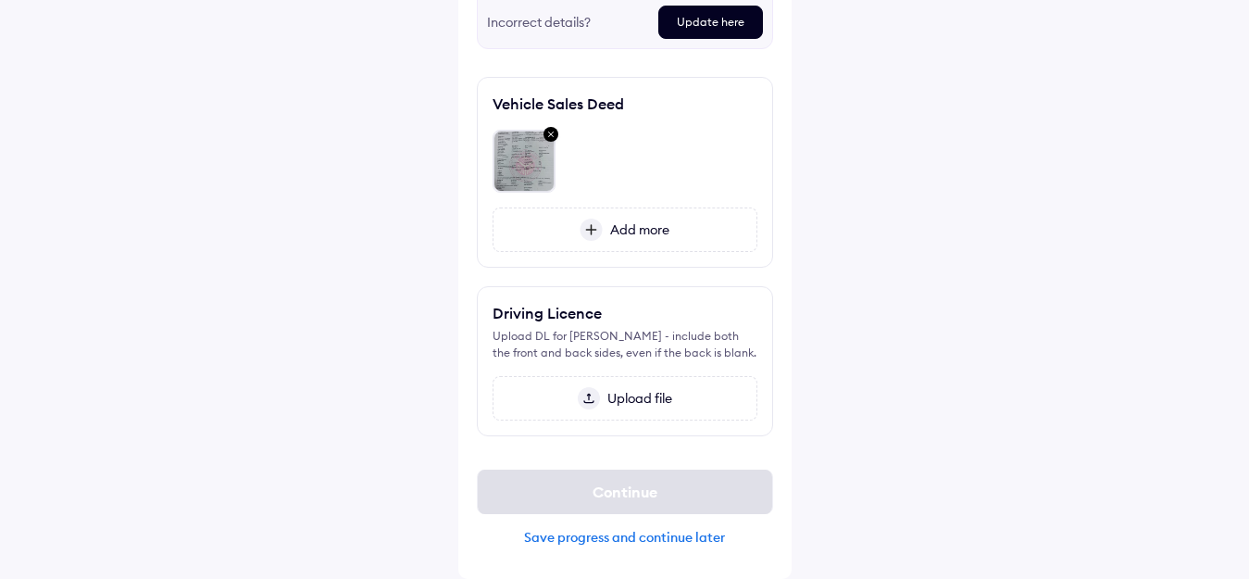
click at [611, 395] on span "Upload file" at bounding box center [636, 398] width 72 height 17
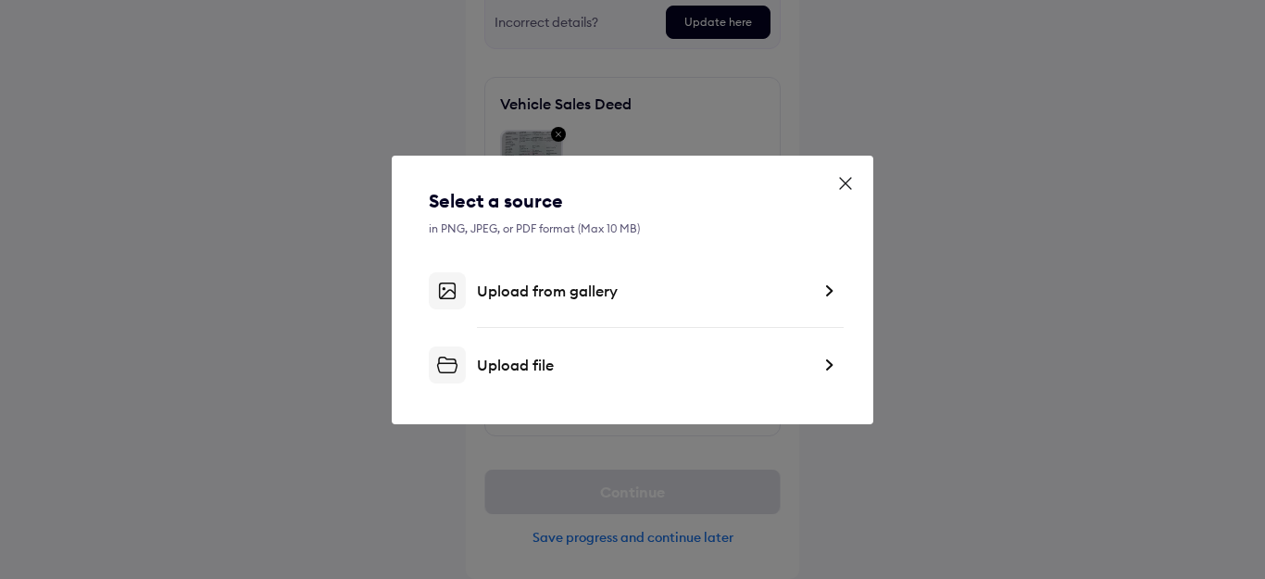
click at [520, 287] on div "Upload from gallery" at bounding box center [643, 291] width 333 height 19
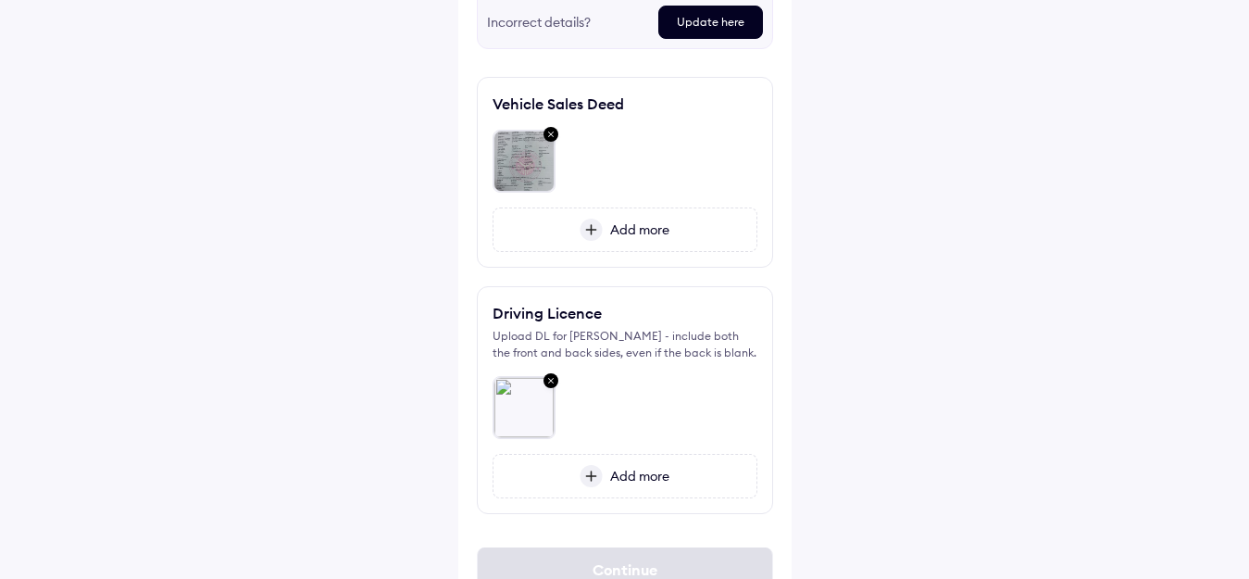
scroll to position [584, 0]
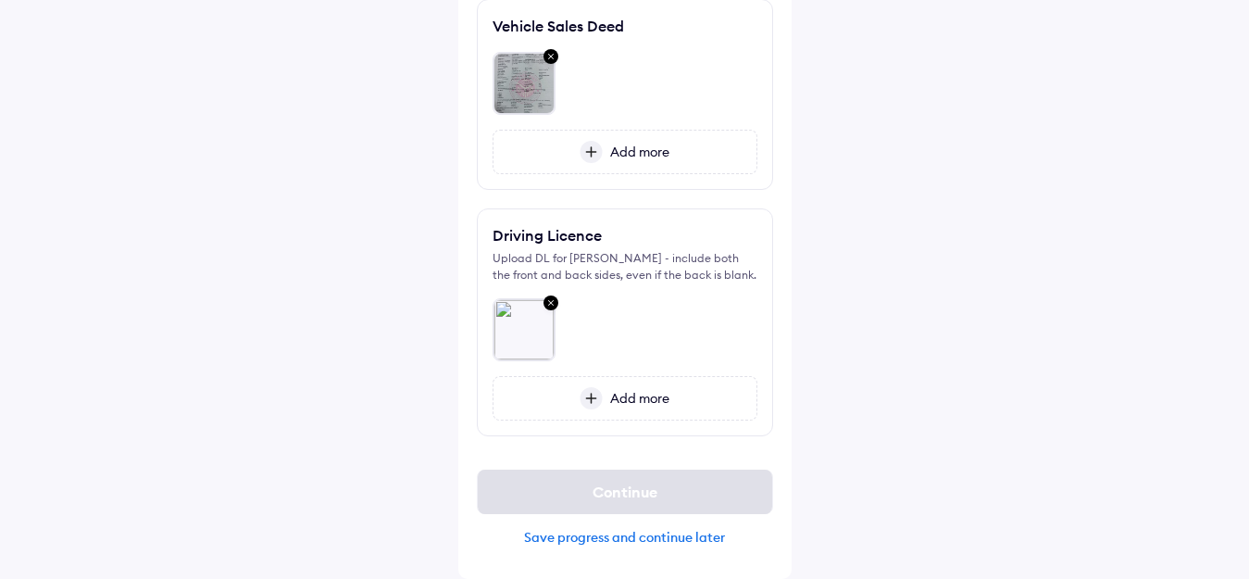
click at [586, 384] on div "Add more" at bounding box center [625, 398] width 265 height 44
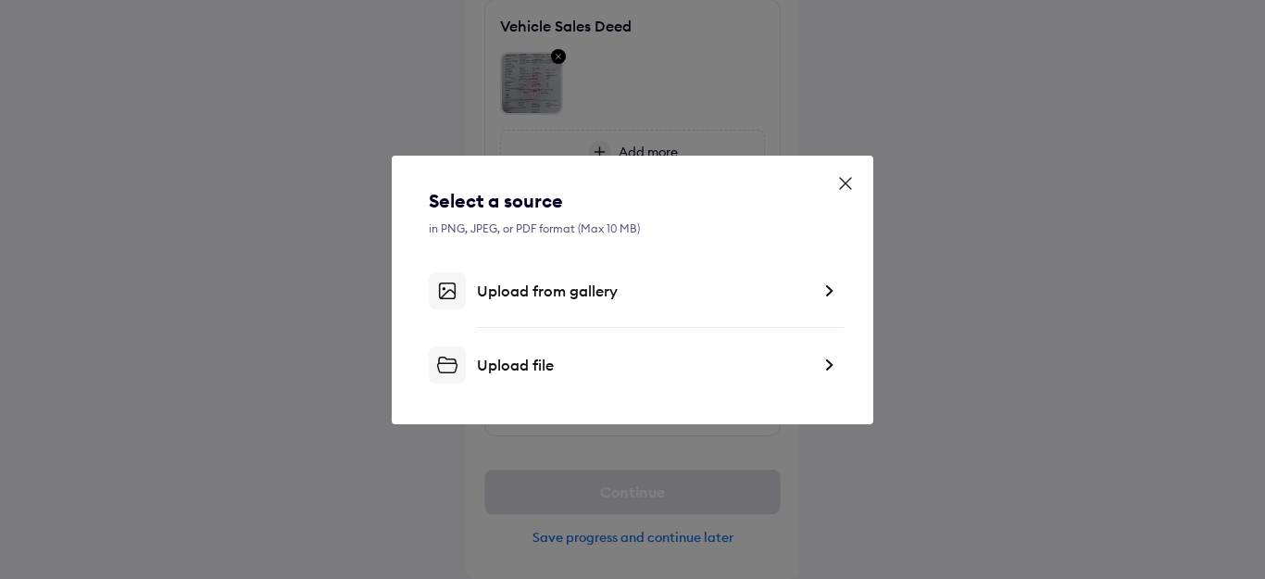
click at [616, 284] on div "Upload from gallery" at bounding box center [643, 291] width 333 height 19
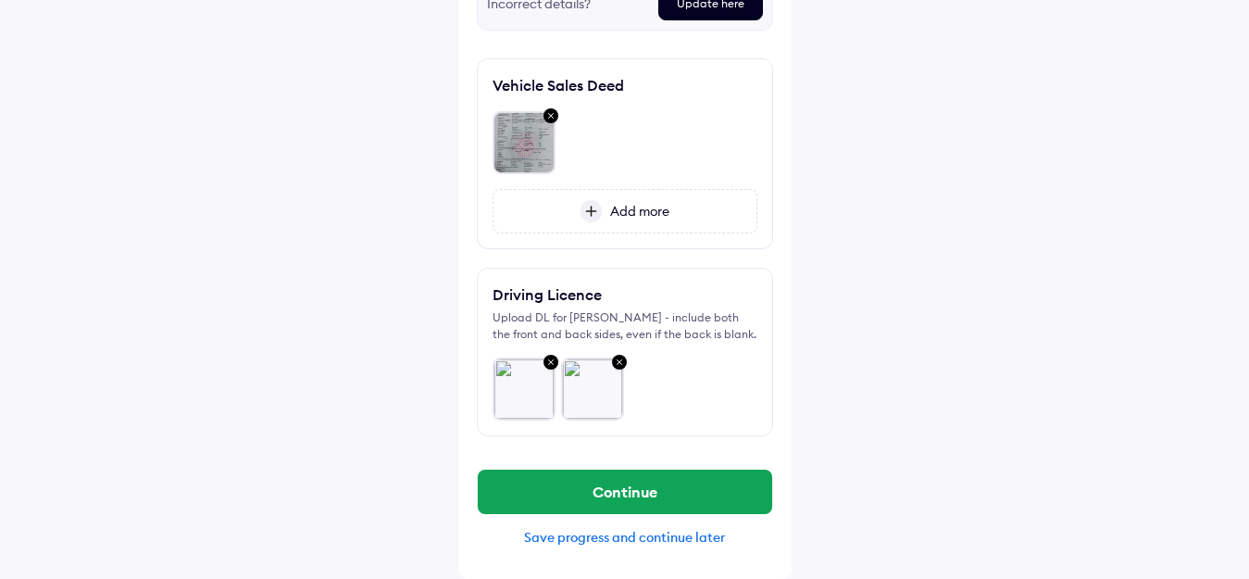
scroll to position [525, 0]
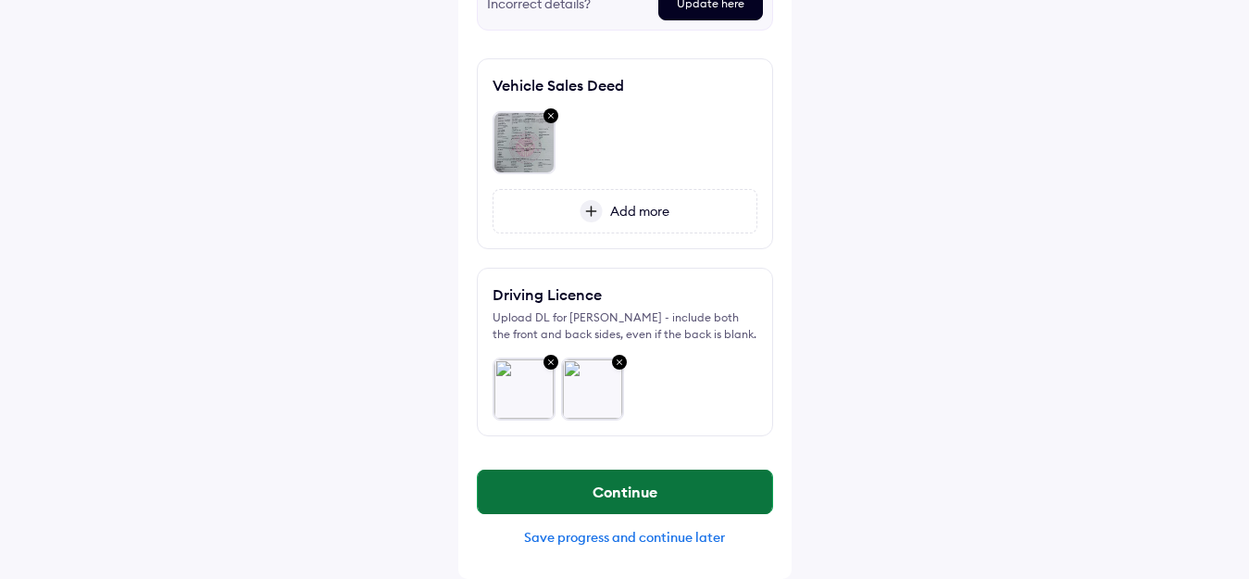
drag, startPoint x: 621, startPoint y: 495, endPoint x: 631, endPoint y: 495, distance: 9.3
click at [621, 495] on button "Continue" at bounding box center [625, 492] width 295 height 44
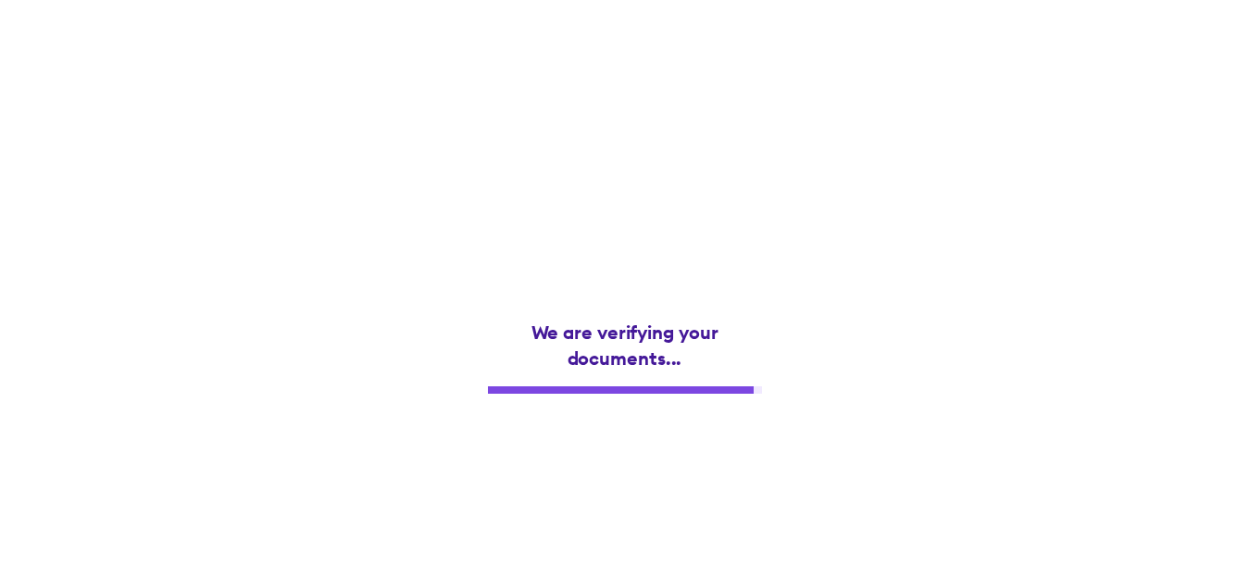
scroll to position [0, 0]
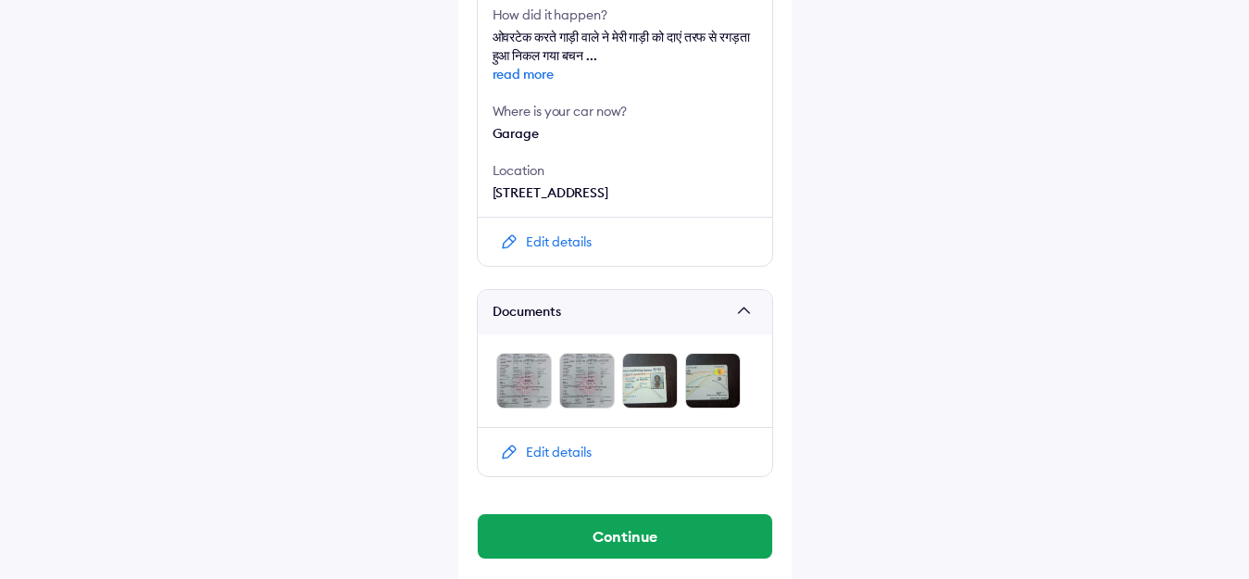
scroll to position [735, 0]
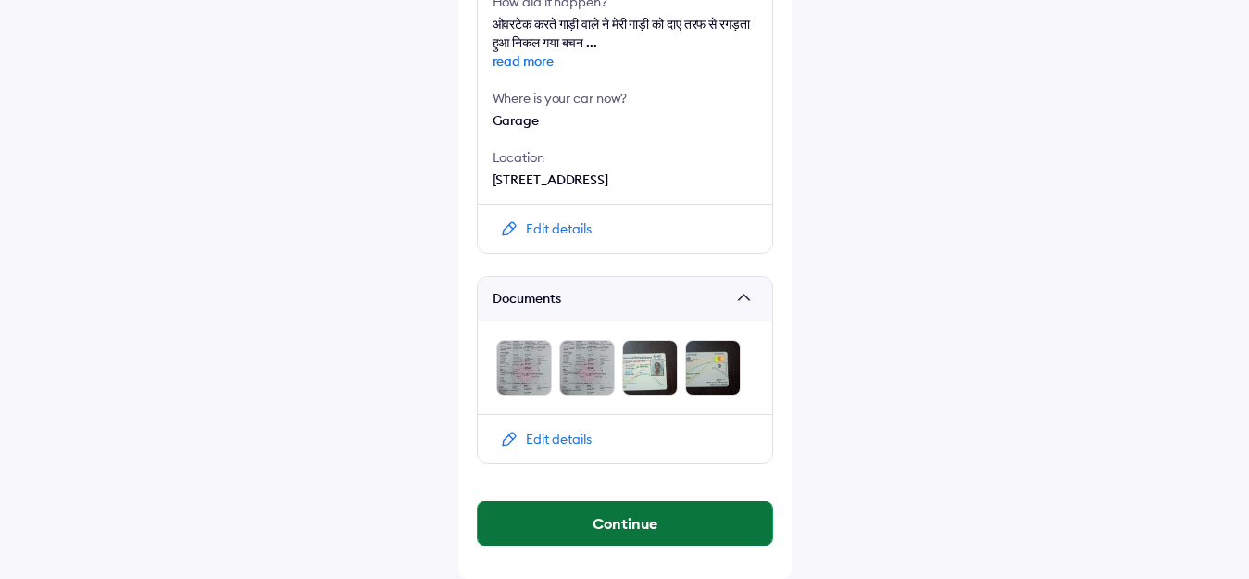
click at [634, 524] on button "Continue" at bounding box center [625, 523] width 295 height 44
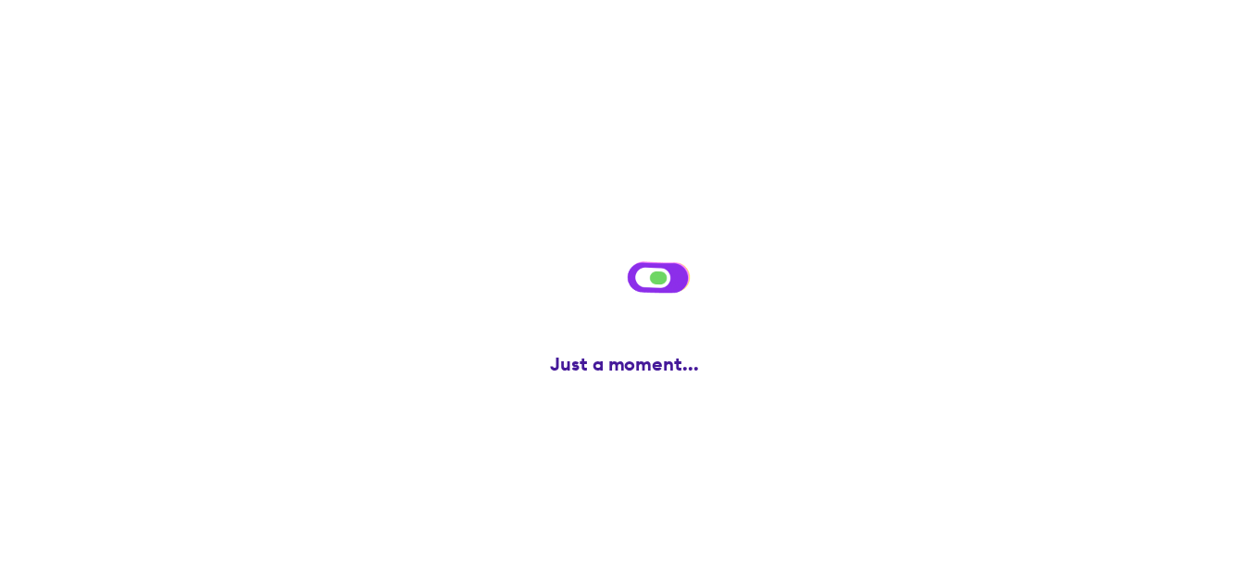
scroll to position [0, 0]
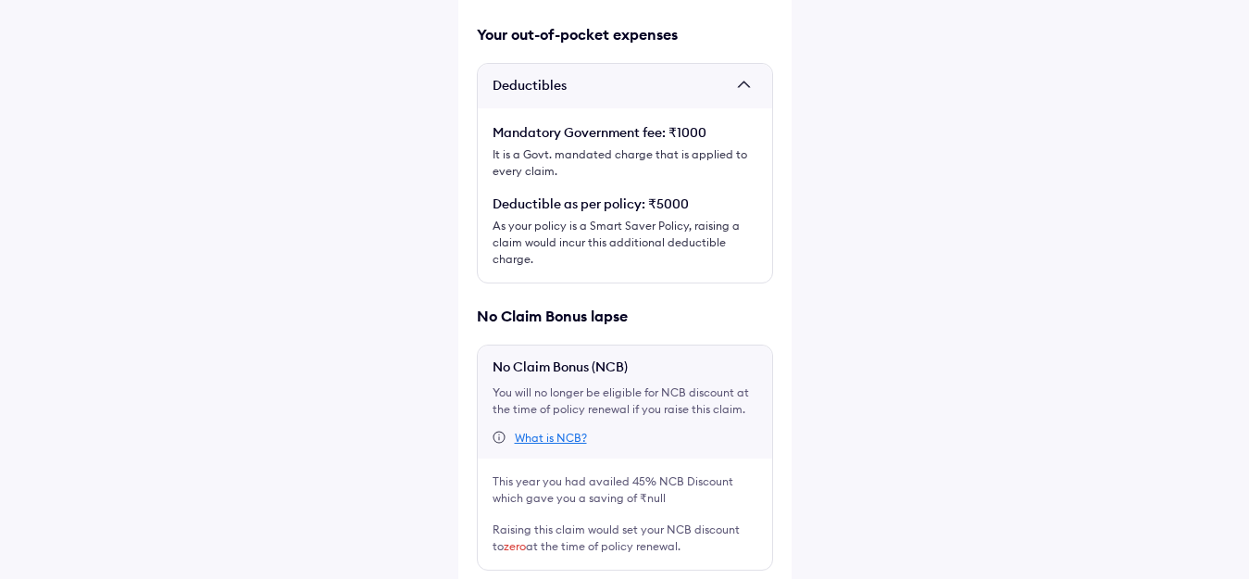
scroll to position [440, 0]
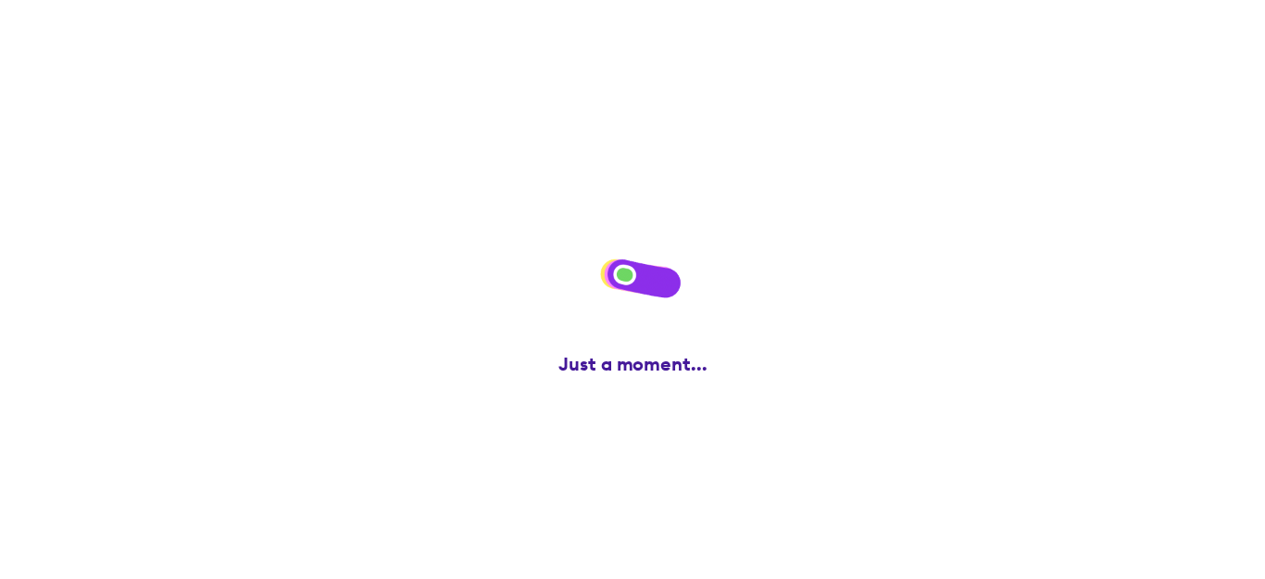
scroll to position [0, 0]
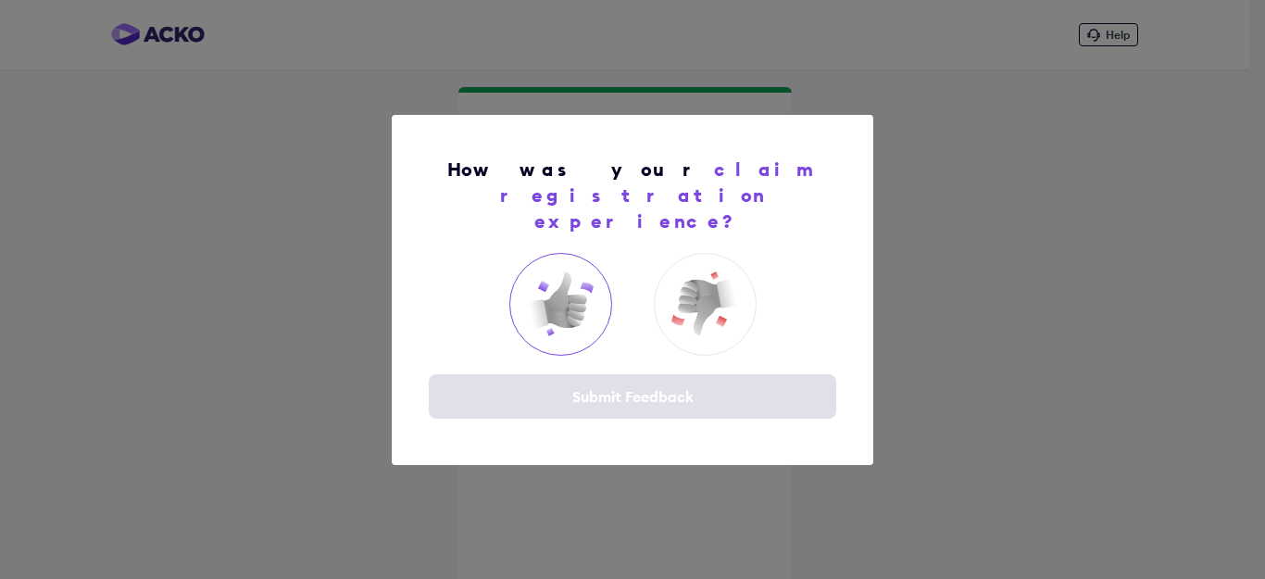
click at [562, 283] on img at bounding box center [560, 304] width 74 height 74
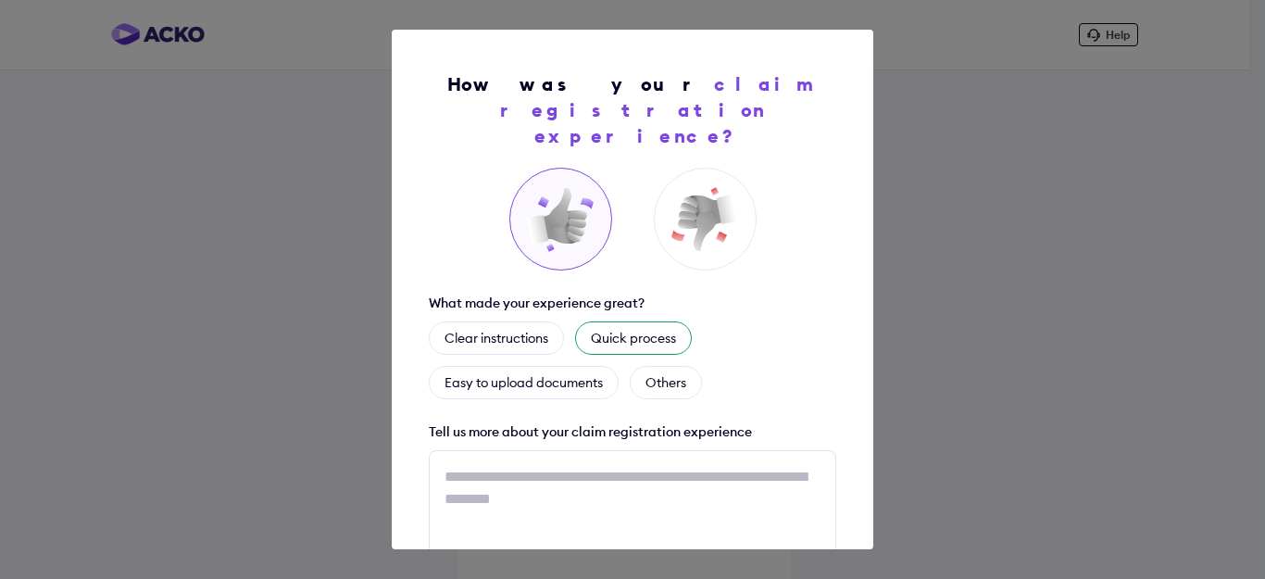
click at [628, 321] on div "Quick process" at bounding box center [633, 337] width 117 height 33
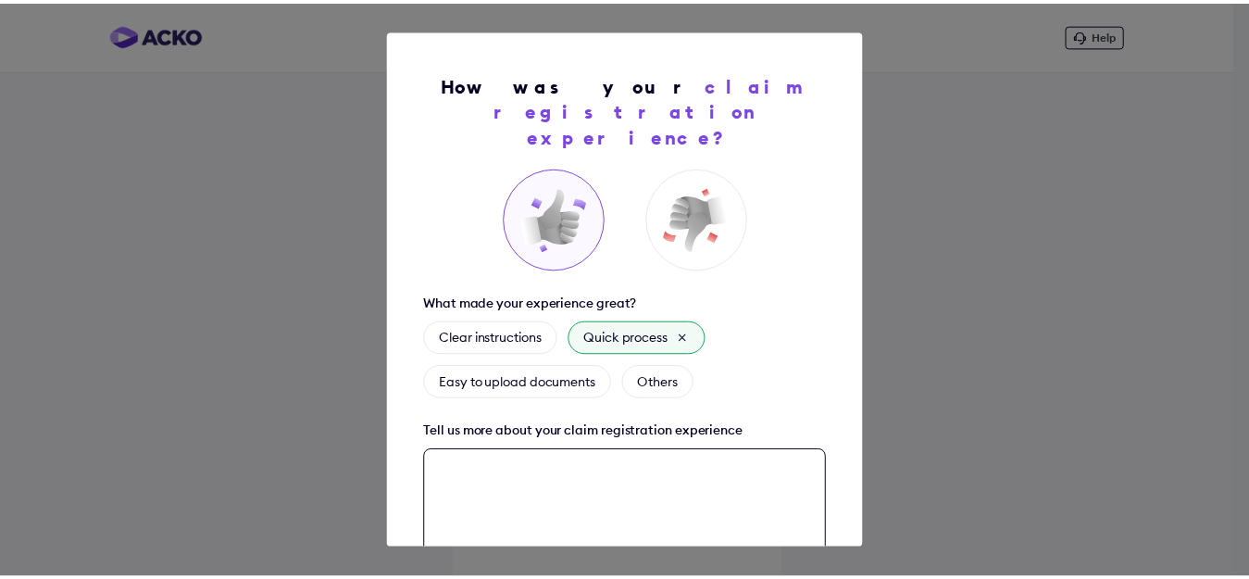
scroll to position [124, 0]
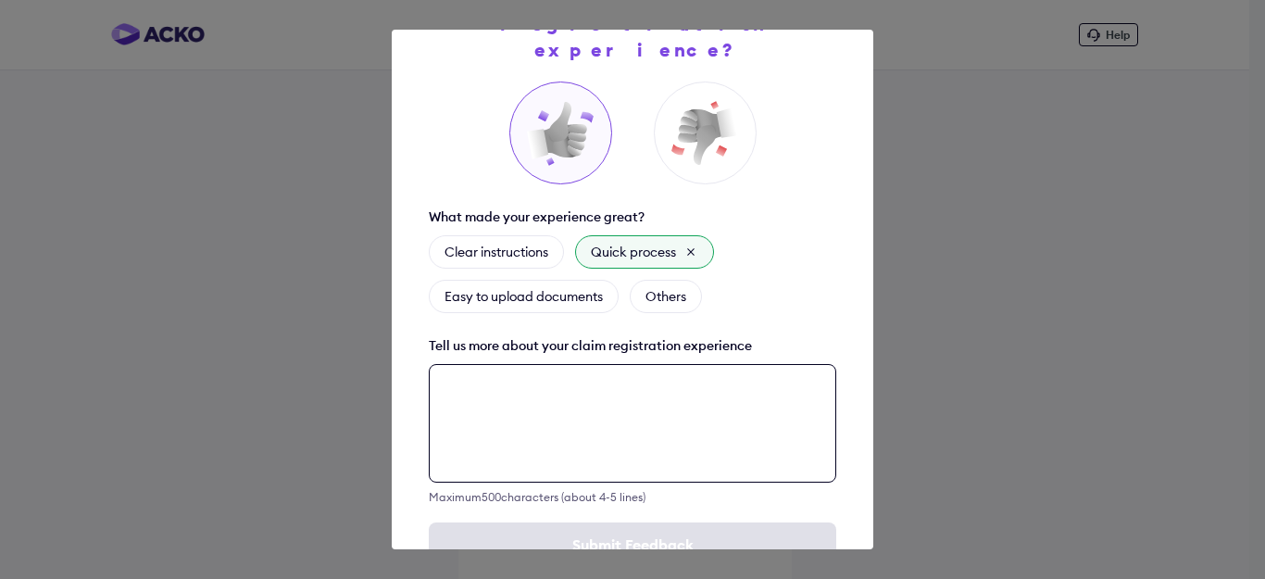
click at [479, 450] on textarea at bounding box center [633, 423] width 408 height 119
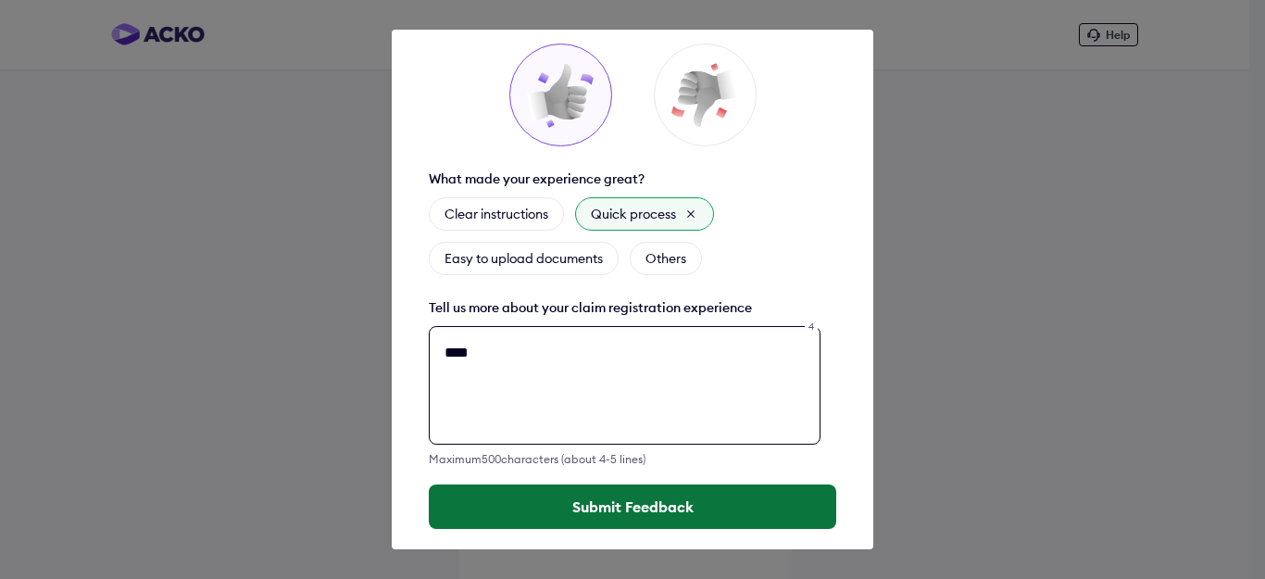
type textarea "****"
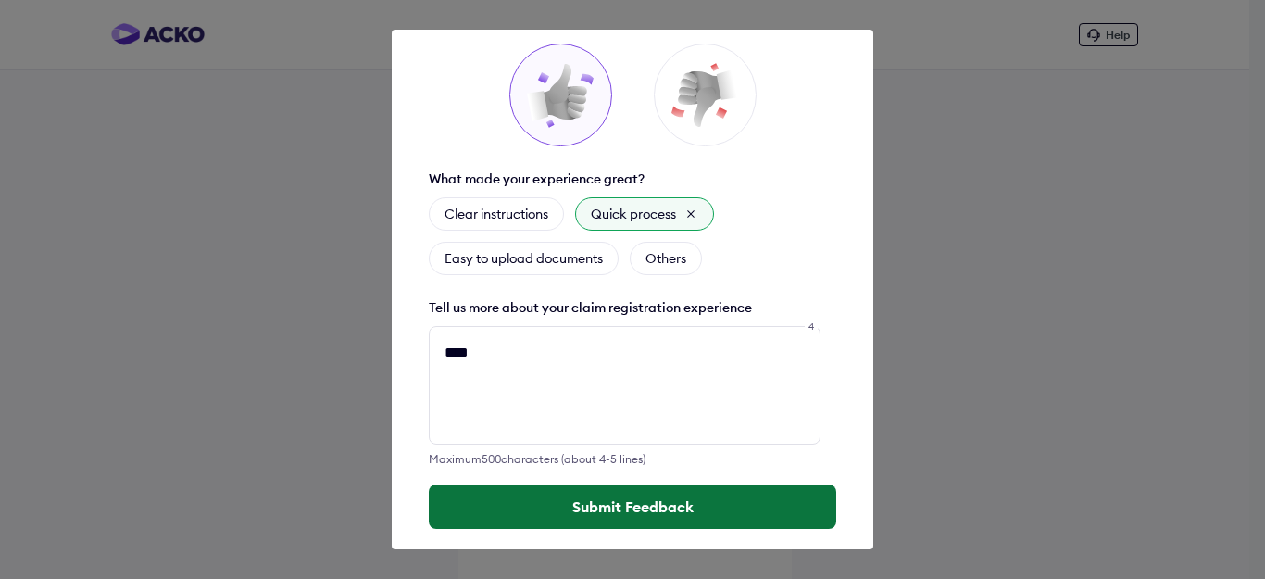
click at [629, 486] on button "Submit Feedback" at bounding box center [633, 506] width 408 height 44
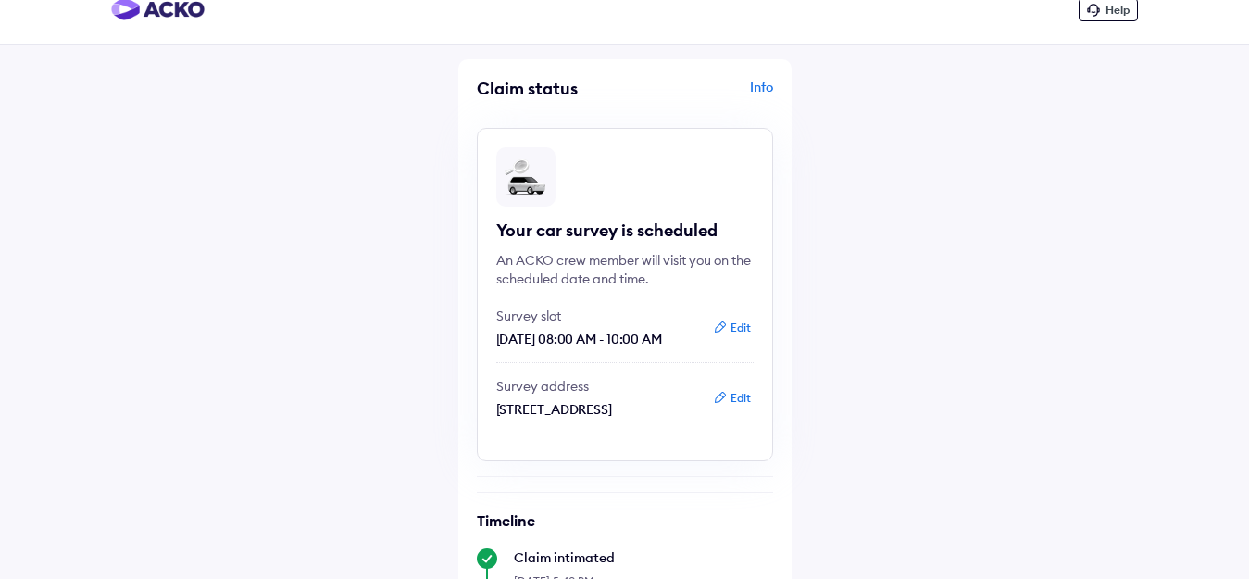
scroll to position [11, 0]
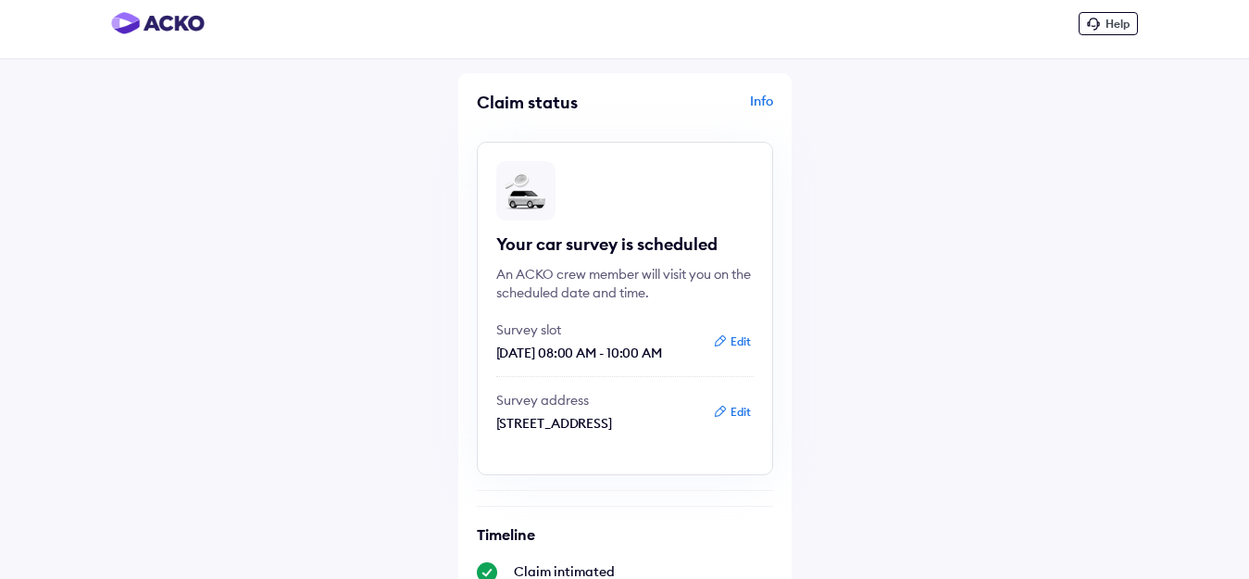
click at [757, 100] on div "Info" at bounding box center [702, 109] width 144 height 35
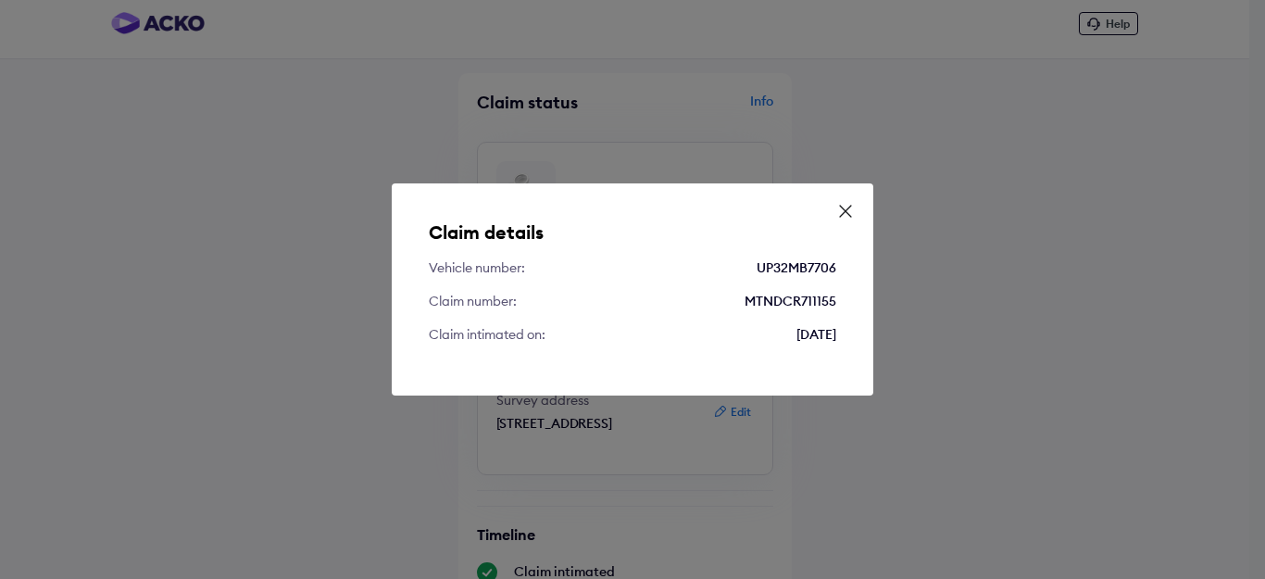
click at [850, 212] on icon at bounding box center [845, 211] width 19 height 19
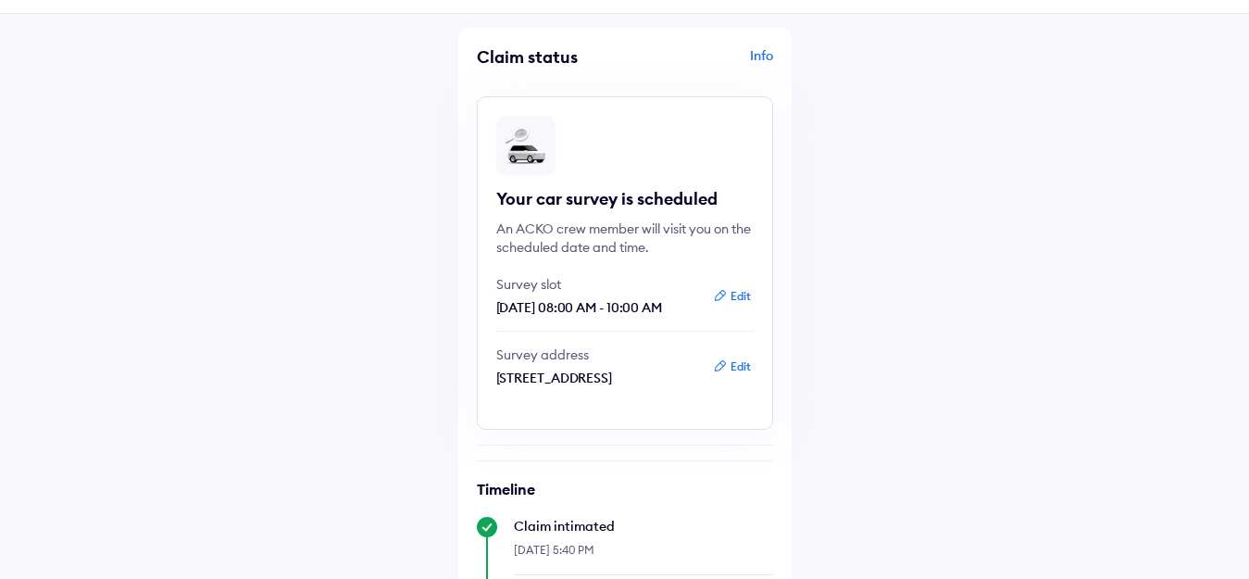
scroll to position [567, 0]
